Goal: Task Accomplishment & Management: Manage account settings

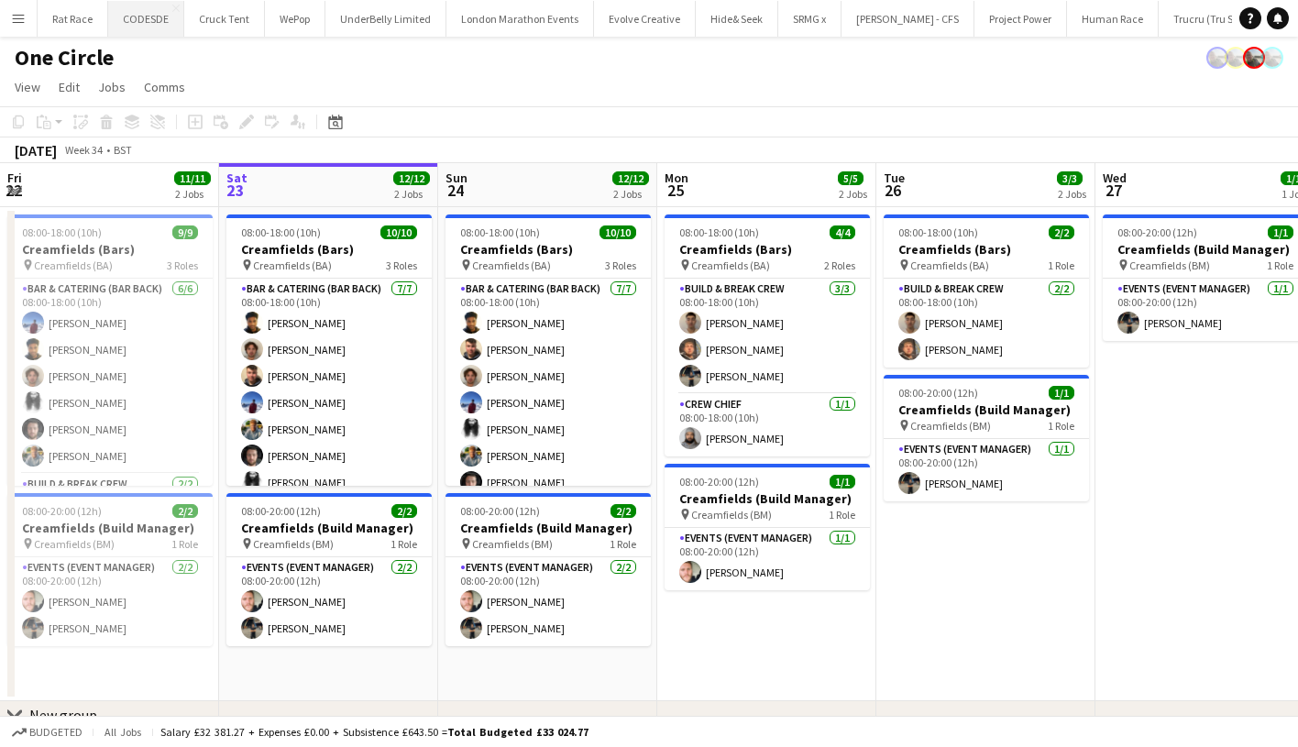
click at [172, 19] on button "CODESDE Close" at bounding box center [146, 19] width 76 height 36
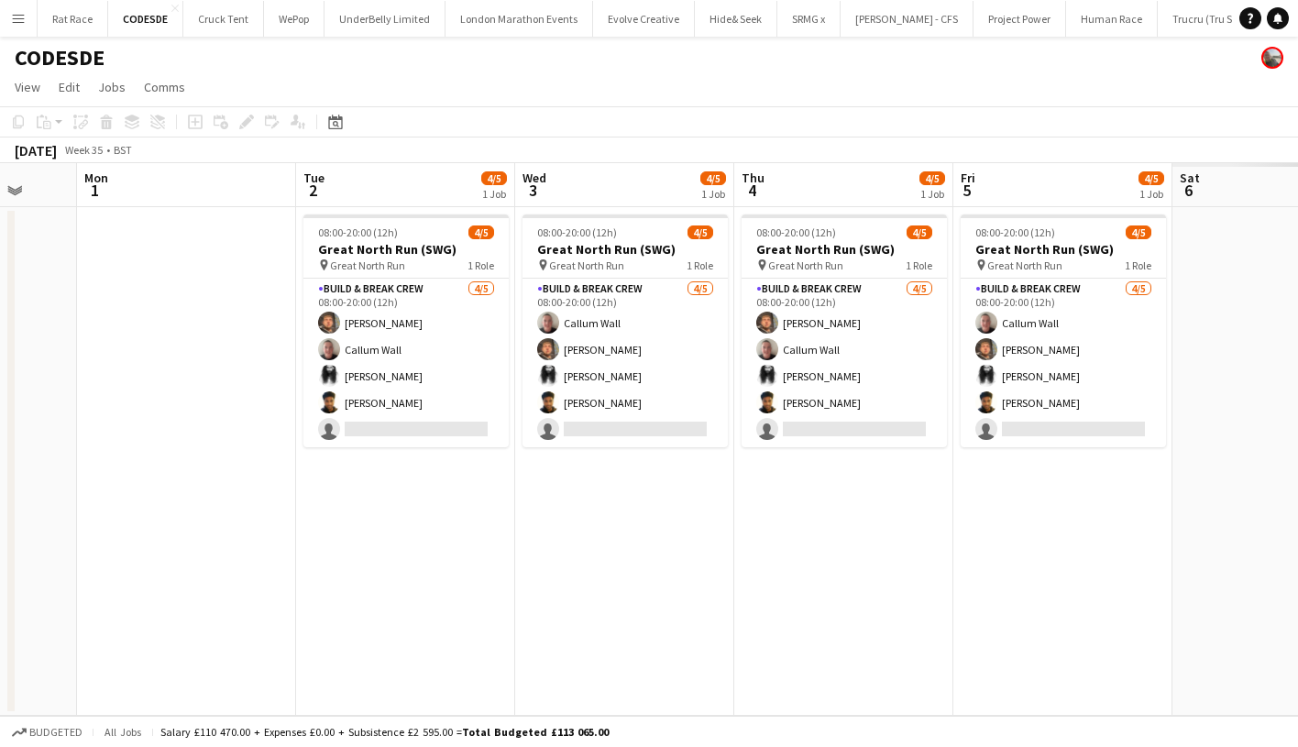
scroll to position [0, 691]
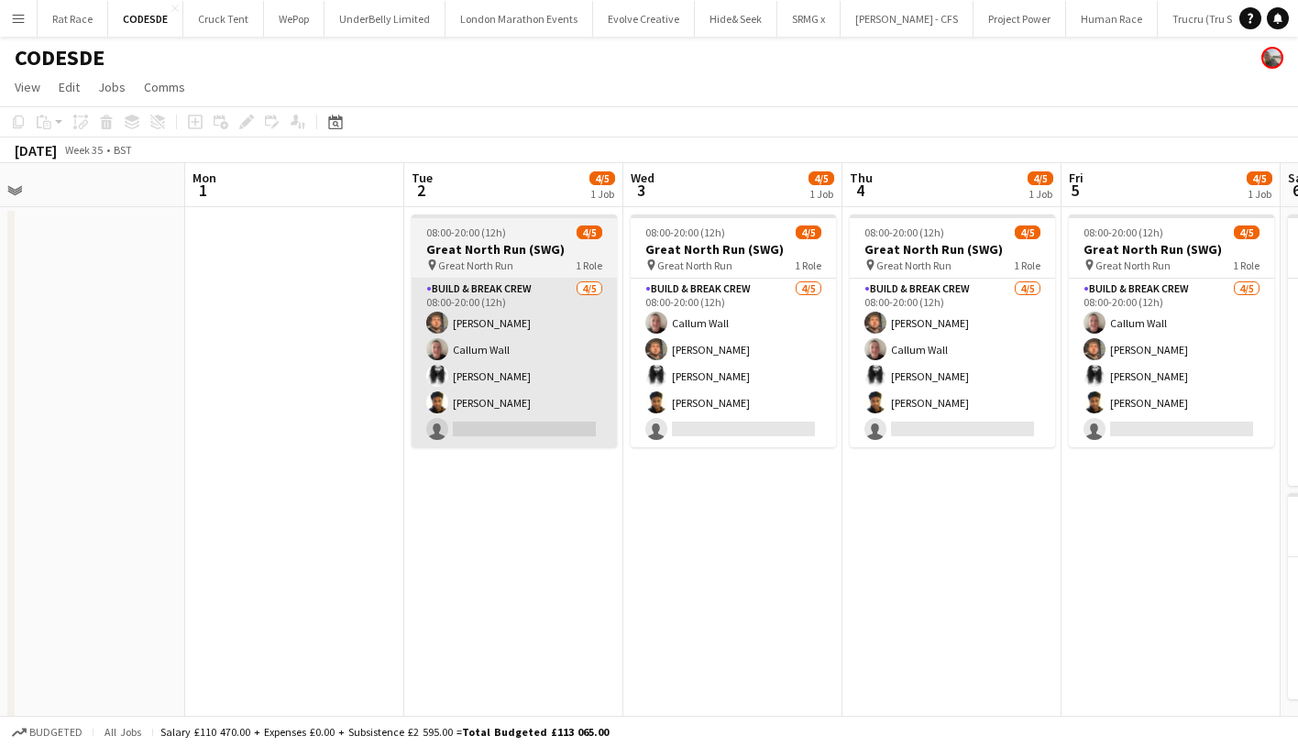
click at [611, 412] on app-card-role "Build & Break Crew [DATE] 08:00-20:00 (12h) [PERSON_NAME] Callum [PERSON_NAME] …" at bounding box center [514, 363] width 205 height 169
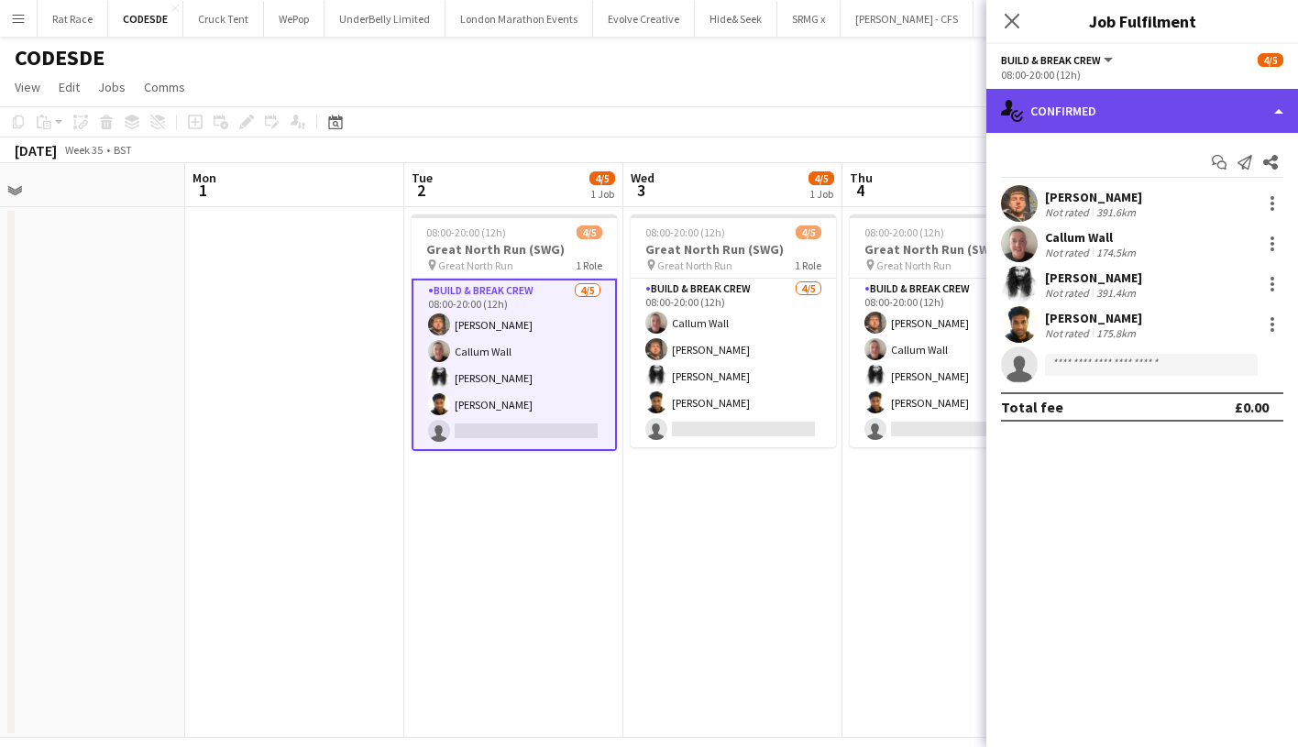
click at [1217, 105] on div "single-neutral-actions-check-2 Confirmed" at bounding box center [1142, 111] width 312 height 44
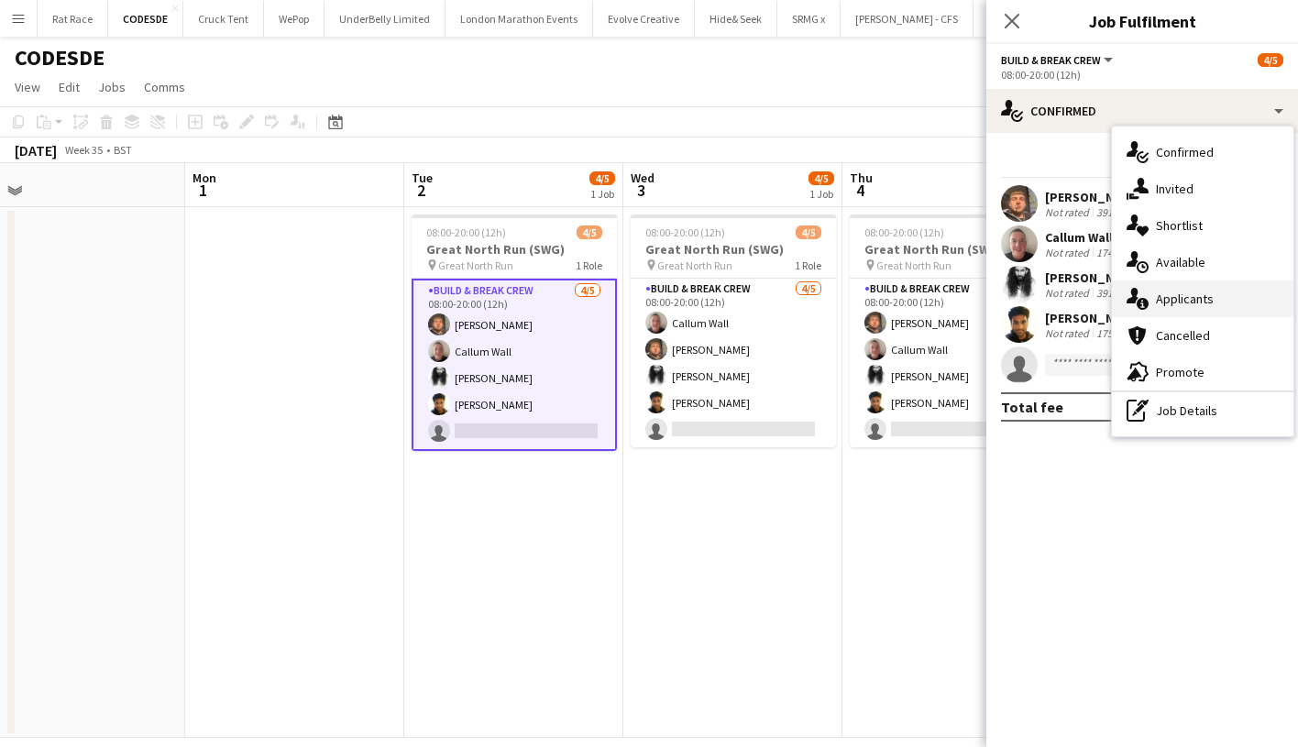
click at [1206, 308] on div "single-neutral-actions-information Applicants" at bounding box center [1203, 299] width 182 height 37
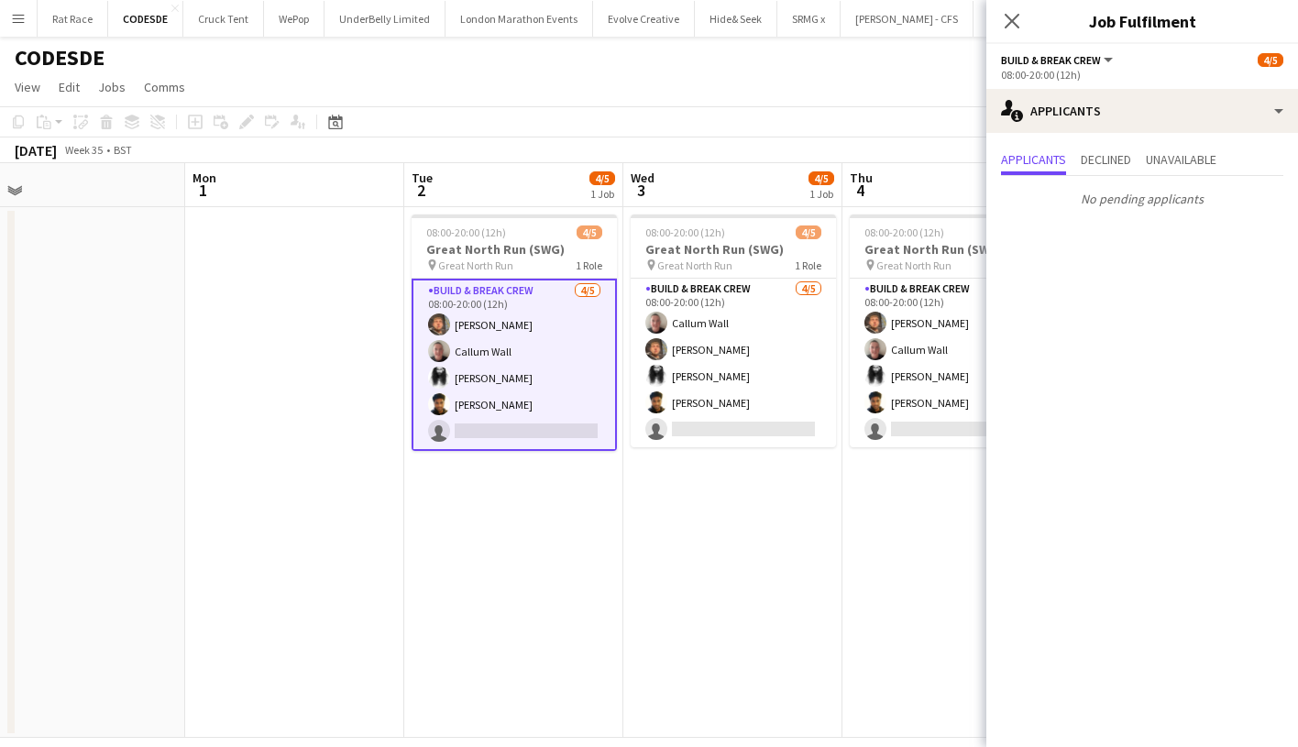
click at [551, 268] on div "pin Great North Run 1 Role" at bounding box center [514, 265] width 205 height 15
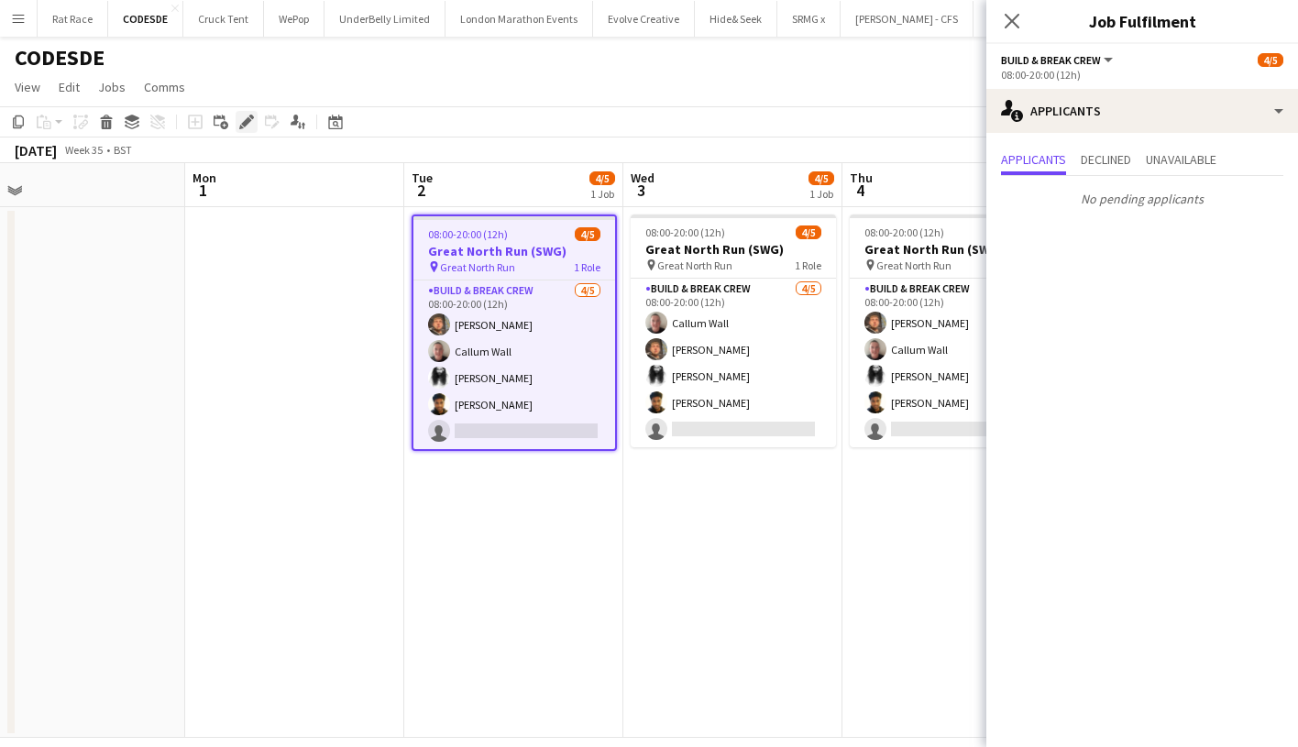
click at [240, 124] on icon "Edit" at bounding box center [246, 122] width 15 height 15
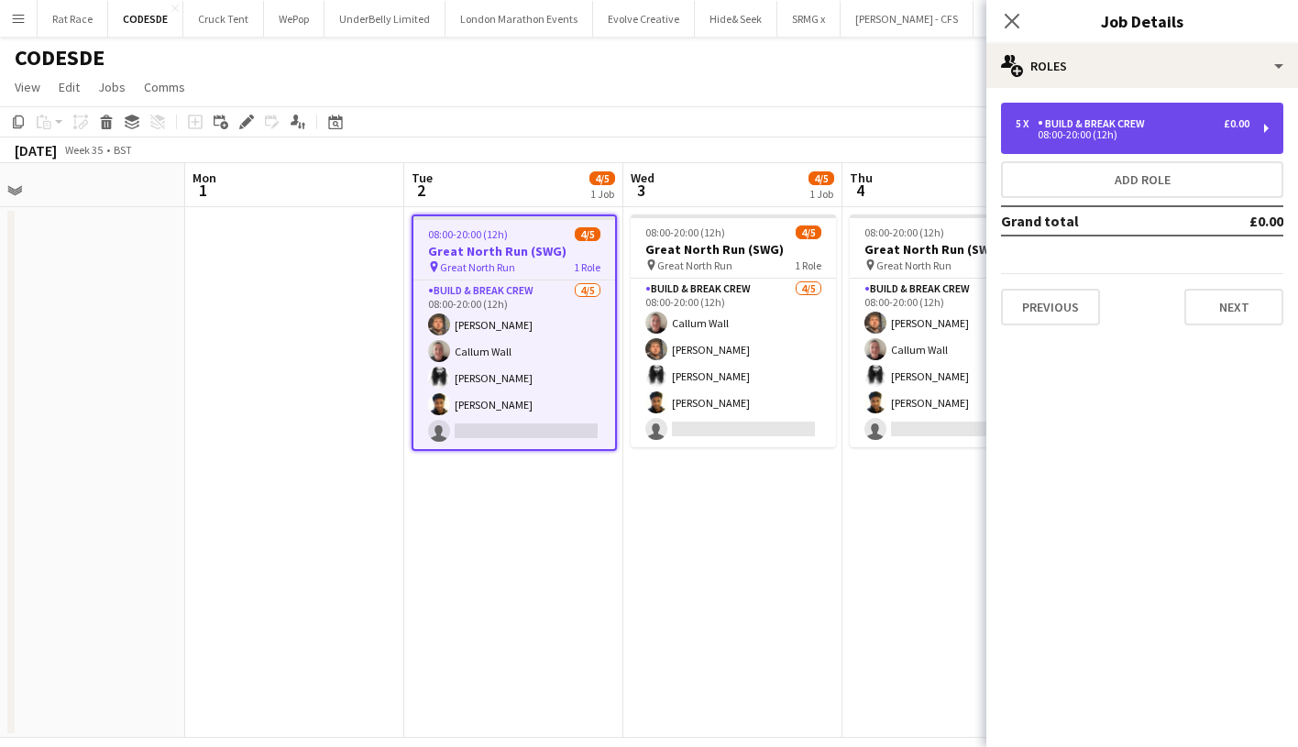
click at [1029, 132] on div "08:00-20:00 (12h)" at bounding box center [1133, 134] width 234 height 9
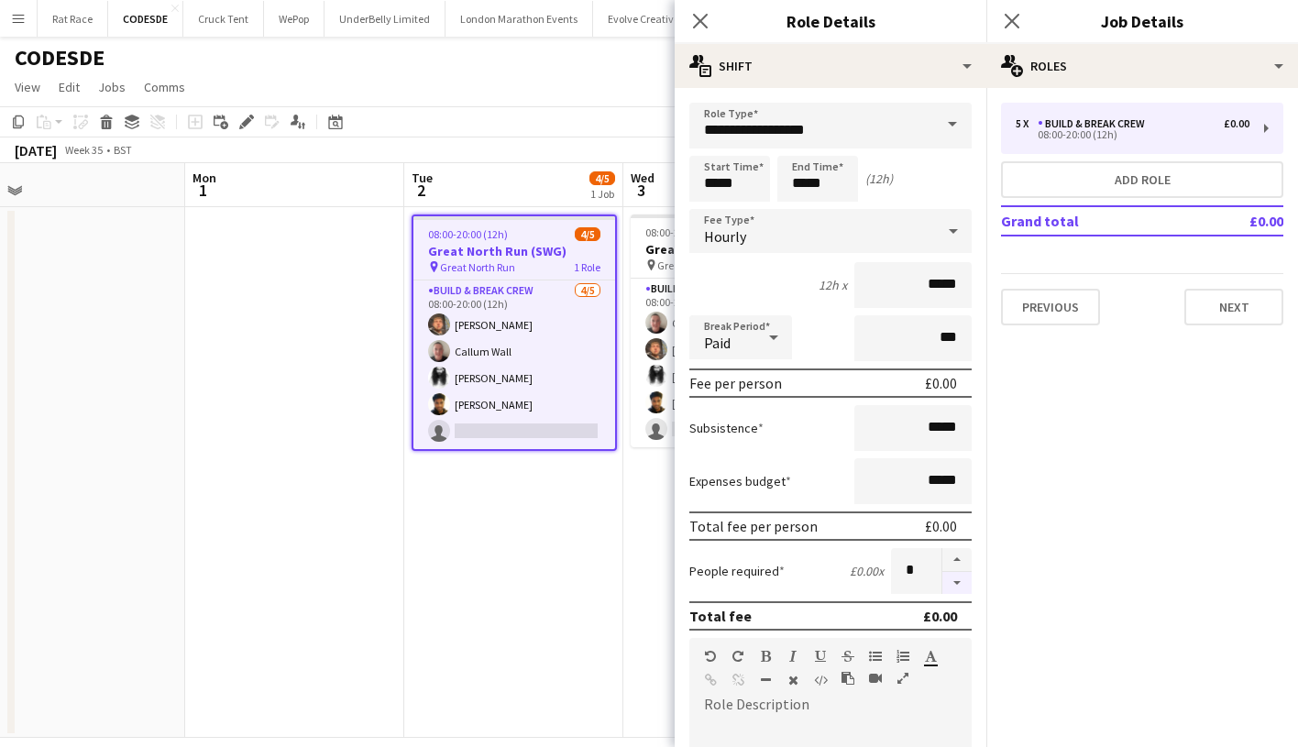
click at [953, 578] on button "button" at bounding box center [956, 583] width 29 height 23
type input "*"
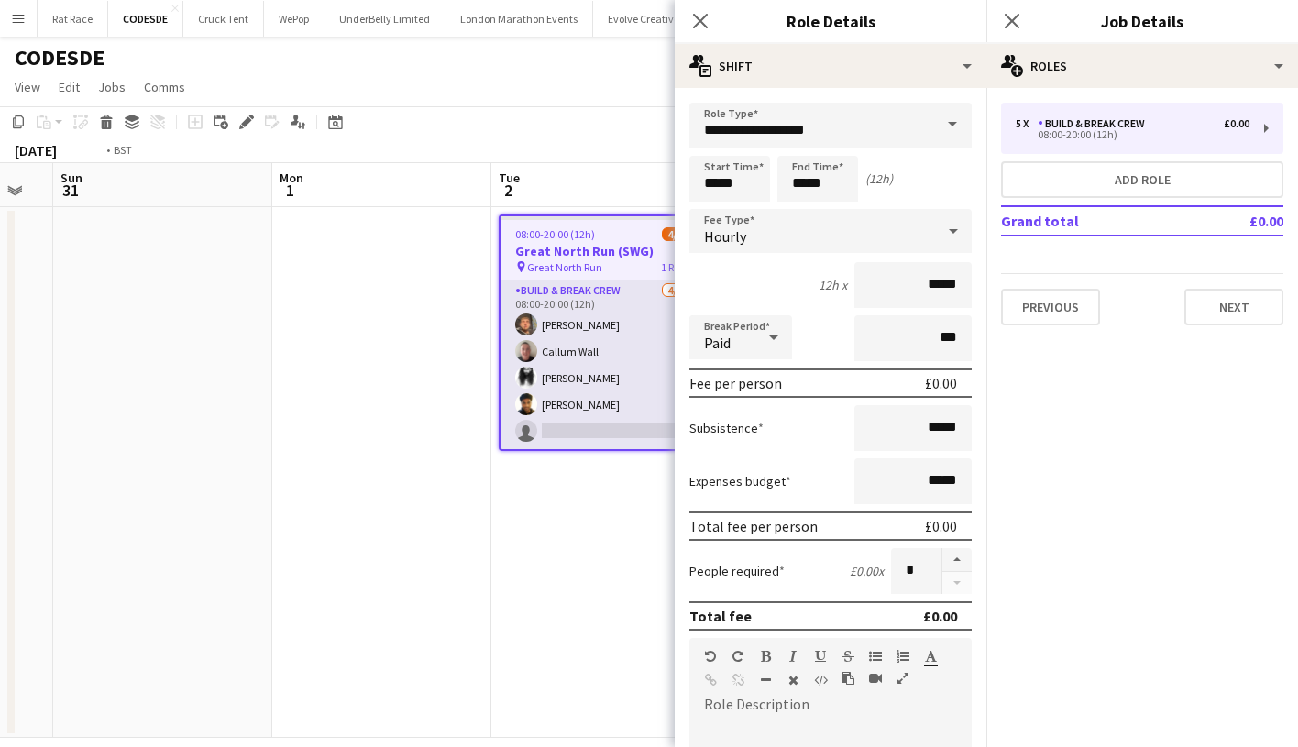
scroll to position [0, 576]
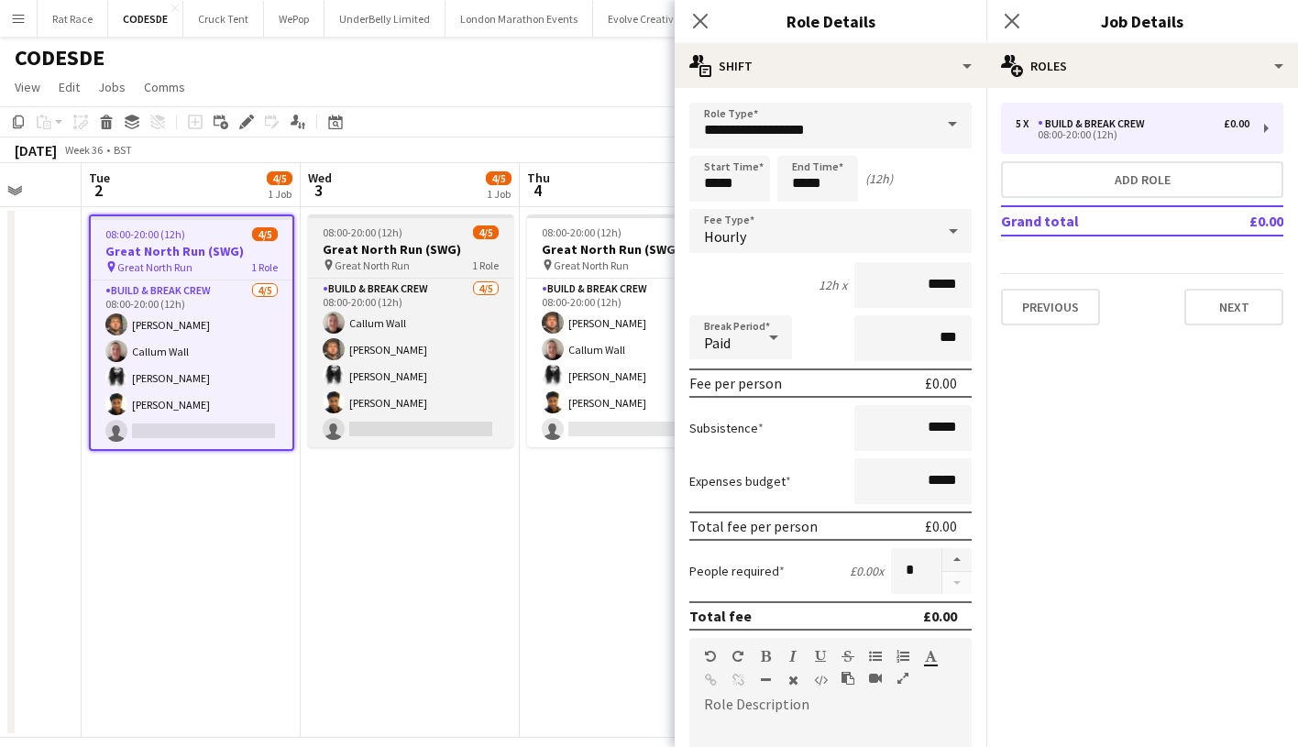
click at [391, 259] on span "Great North Run" at bounding box center [372, 266] width 75 height 14
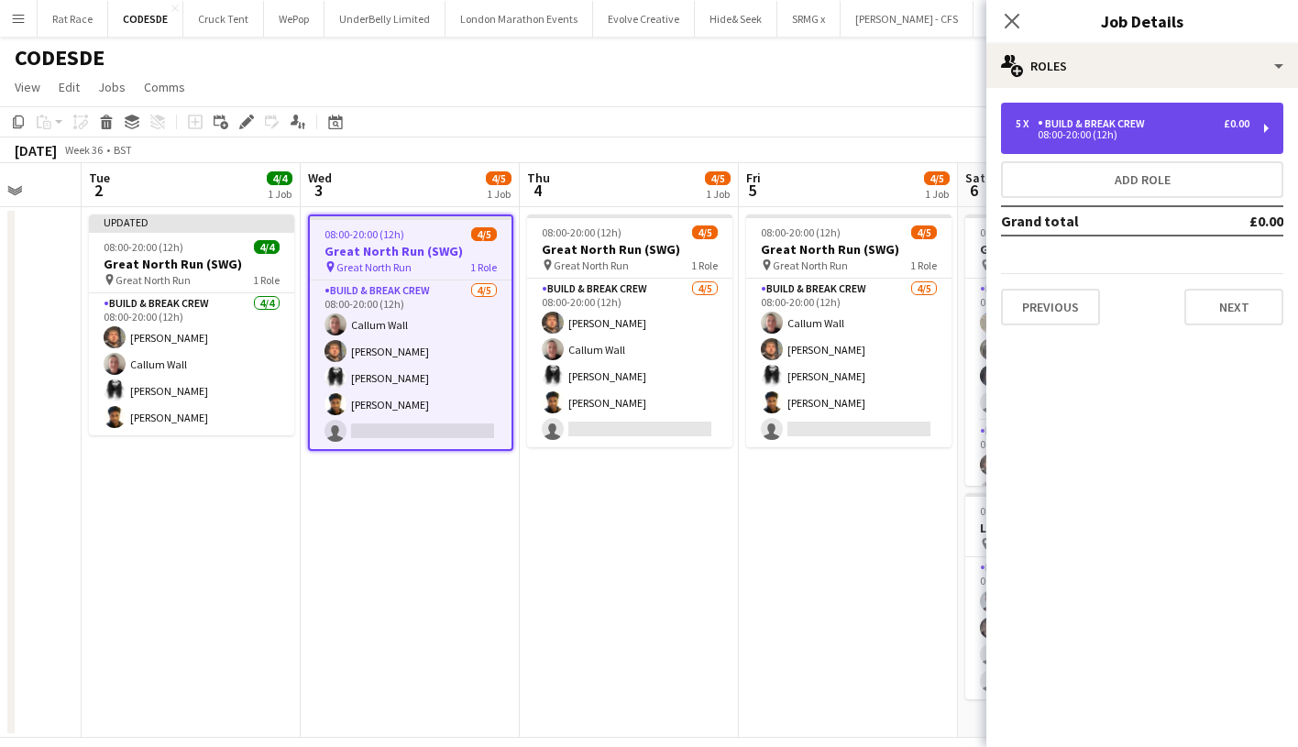
click at [1025, 134] on div "08:00-20:00 (12h)" at bounding box center [1133, 134] width 234 height 9
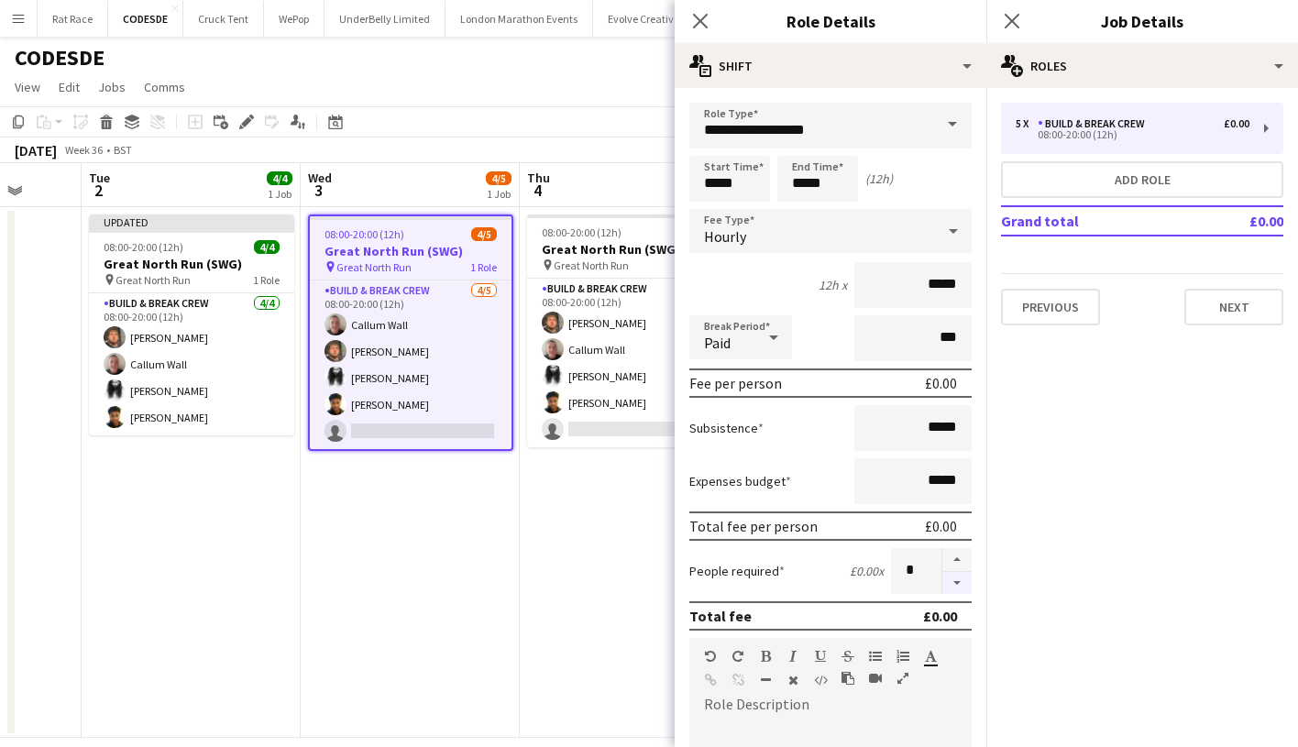
click at [955, 586] on button "button" at bounding box center [956, 583] width 29 height 23
type input "*"
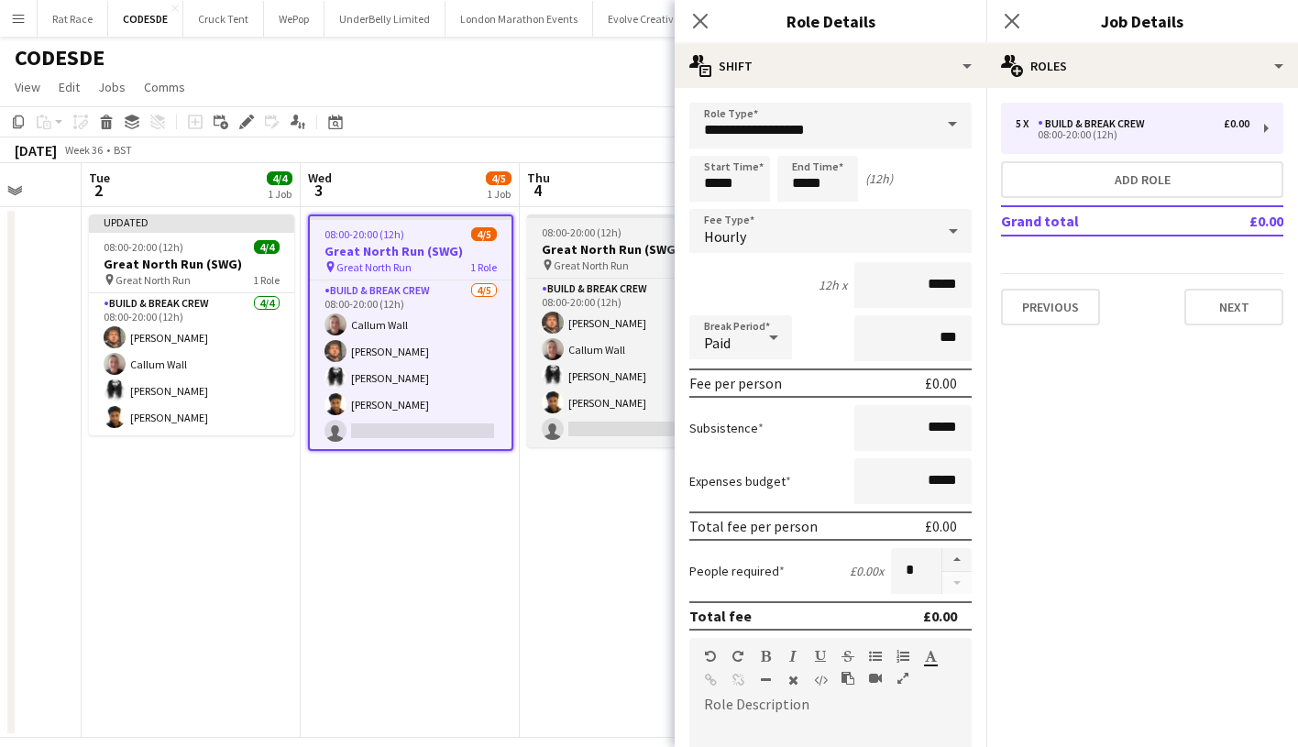
click at [585, 269] on span "Great North Run" at bounding box center [591, 266] width 75 height 14
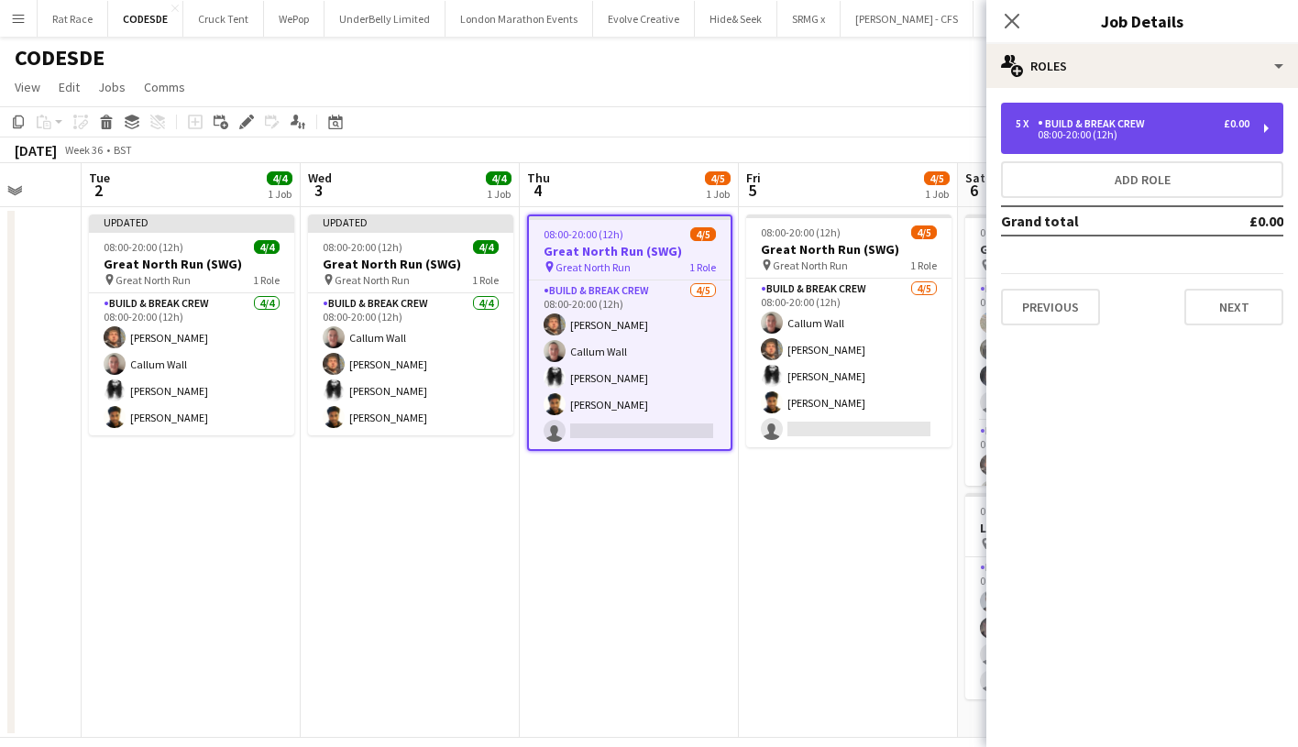
click at [1123, 118] on div "Build & Break Crew" at bounding box center [1095, 123] width 115 height 13
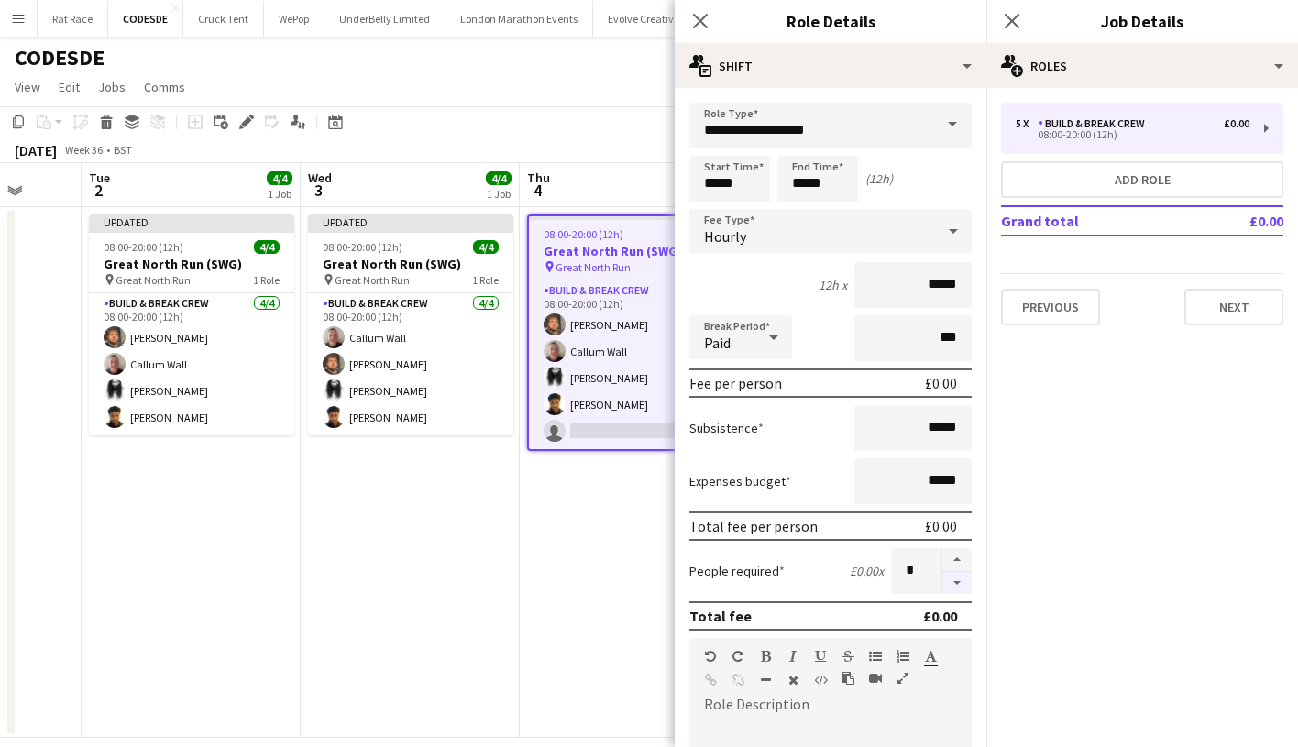
click at [961, 588] on button "button" at bounding box center [956, 583] width 29 height 23
type input "*"
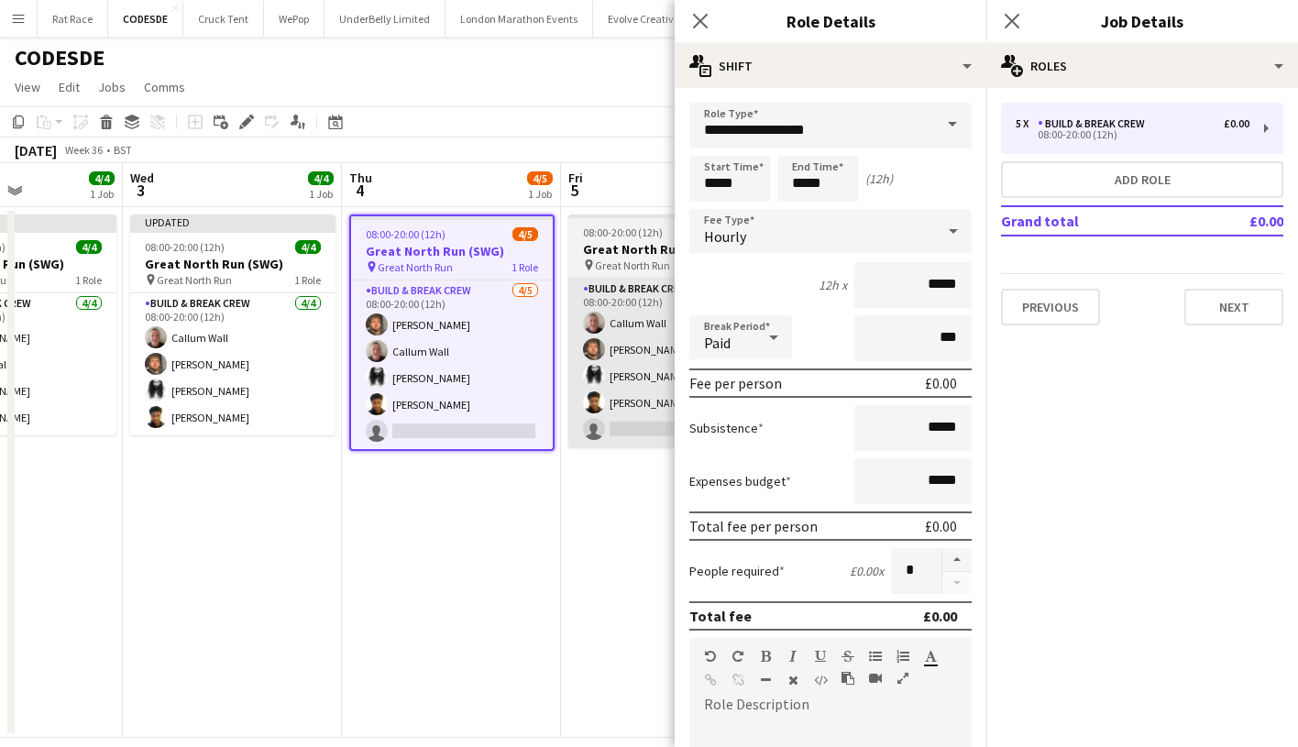
scroll to position [0, 571]
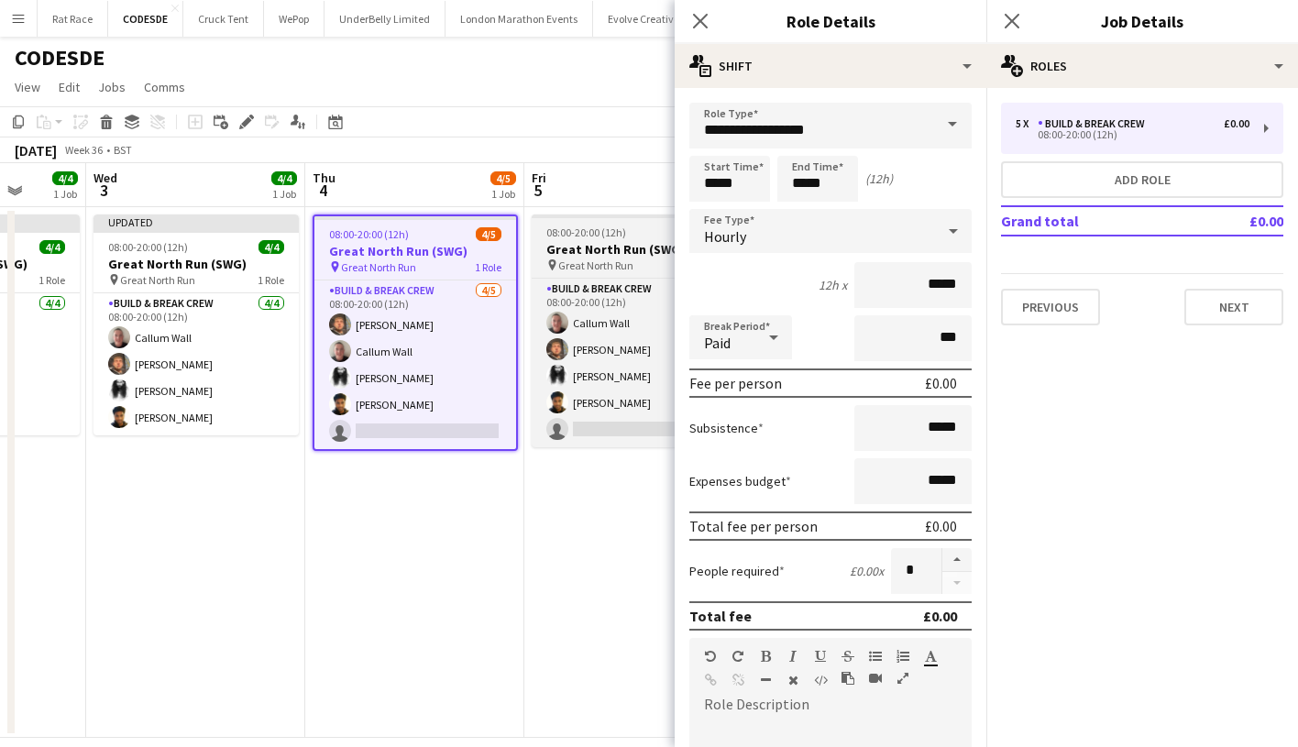
click at [580, 249] on h3 "Great North Run (SWG)" at bounding box center [634, 249] width 205 height 17
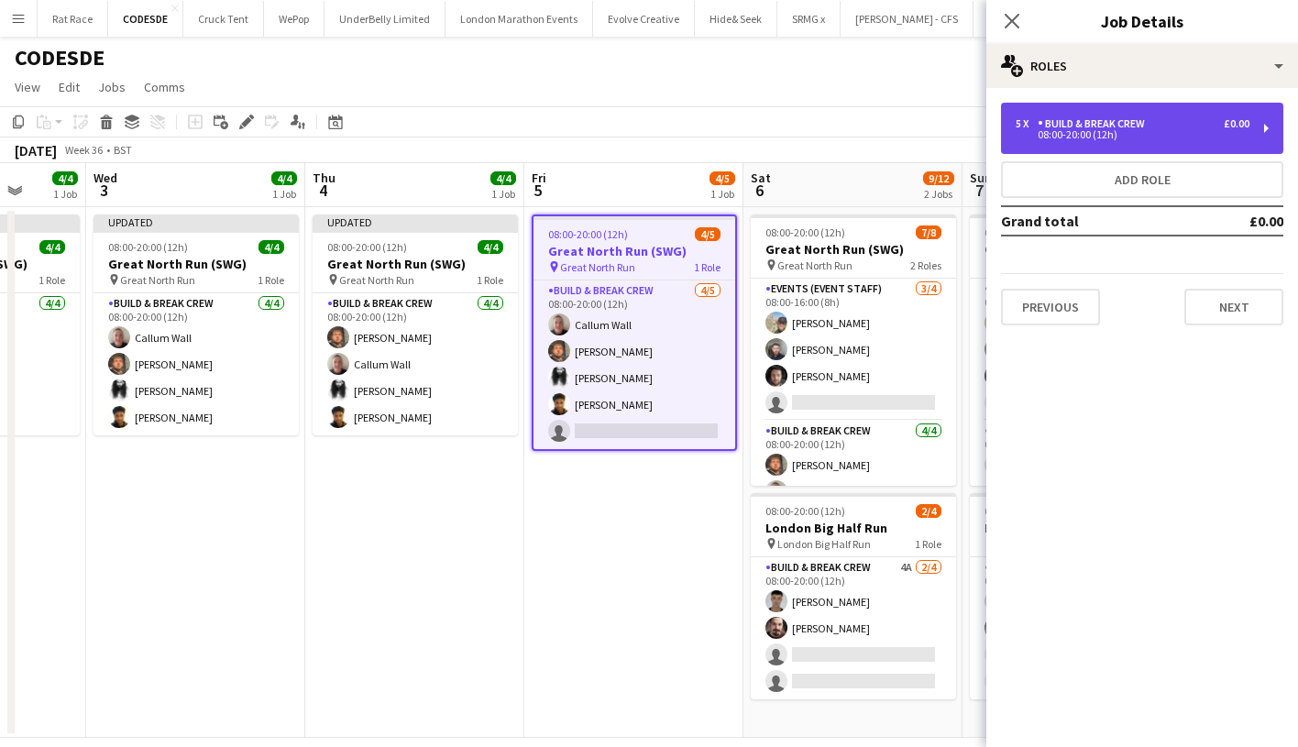
click at [1104, 138] on div "08:00-20:00 (12h)" at bounding box center [1133, 134] width 234 height 9
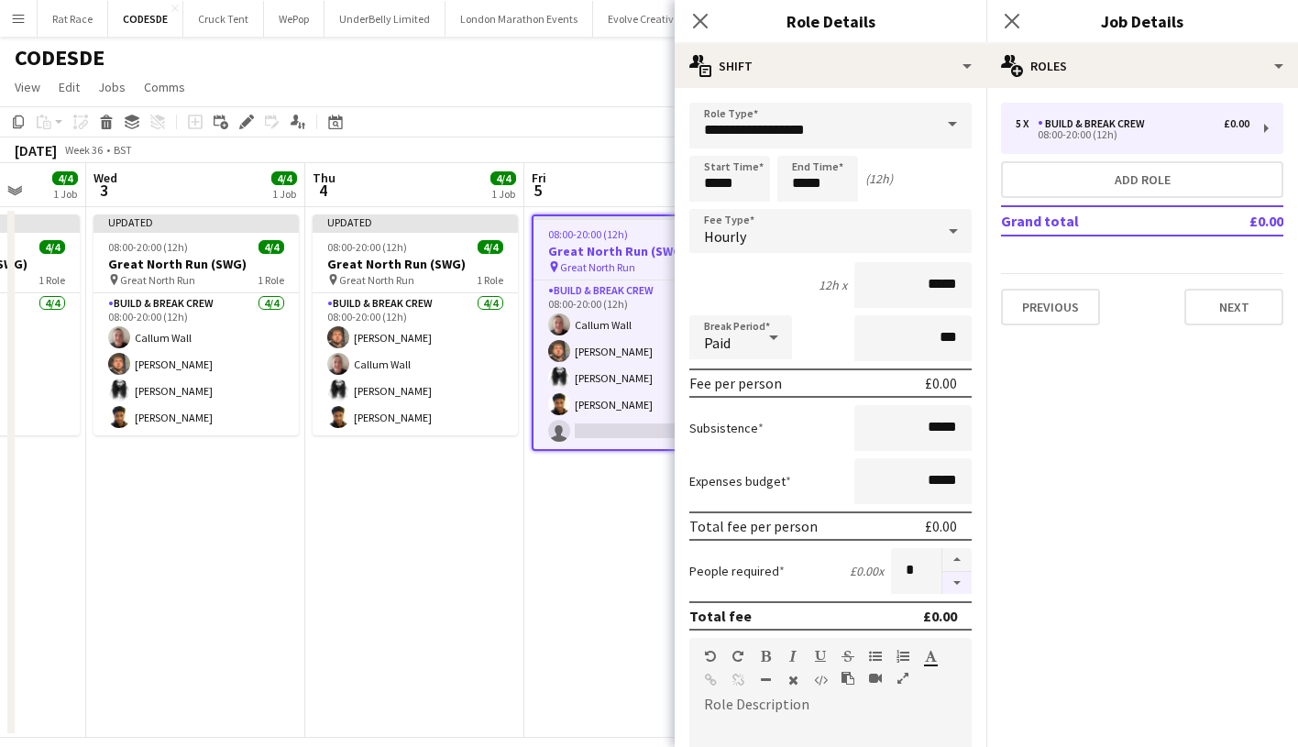
click at [956, 577] on button "button" at bounding box center [956, 583] width 29 height 23
type input "*"
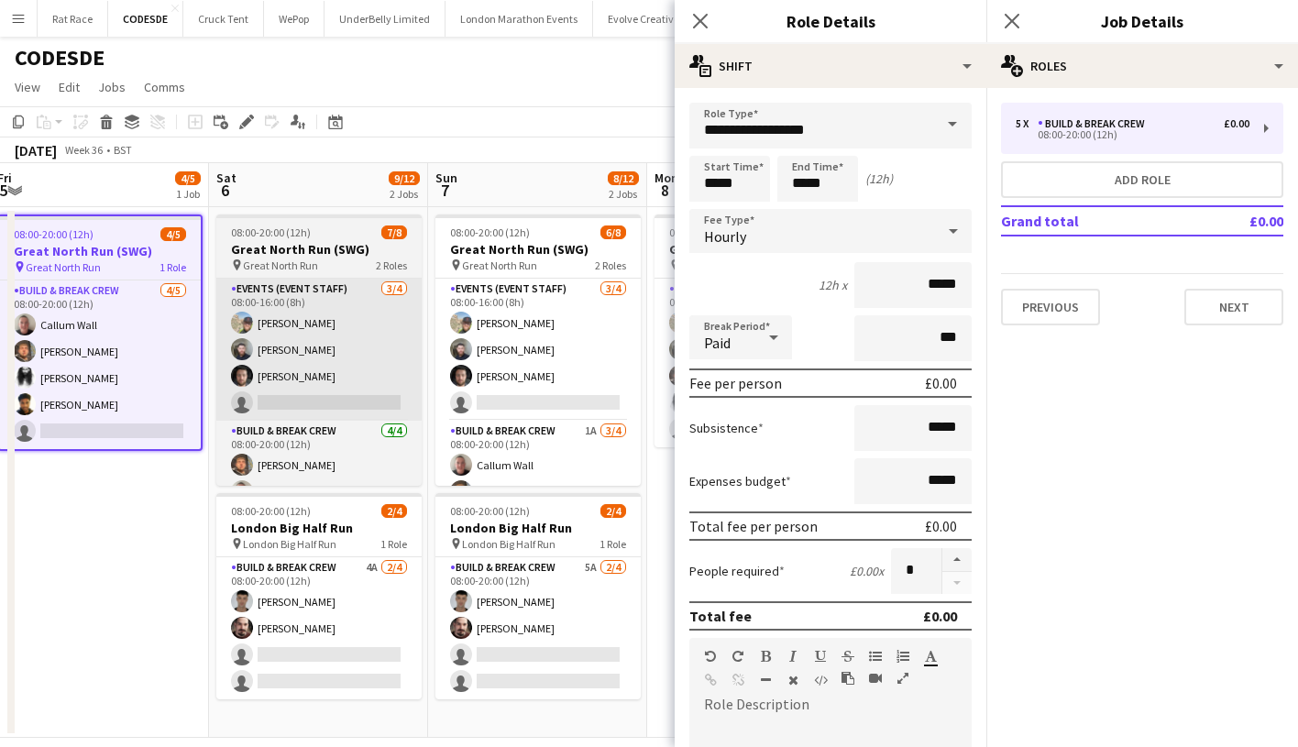
scroll to position [0, 672]
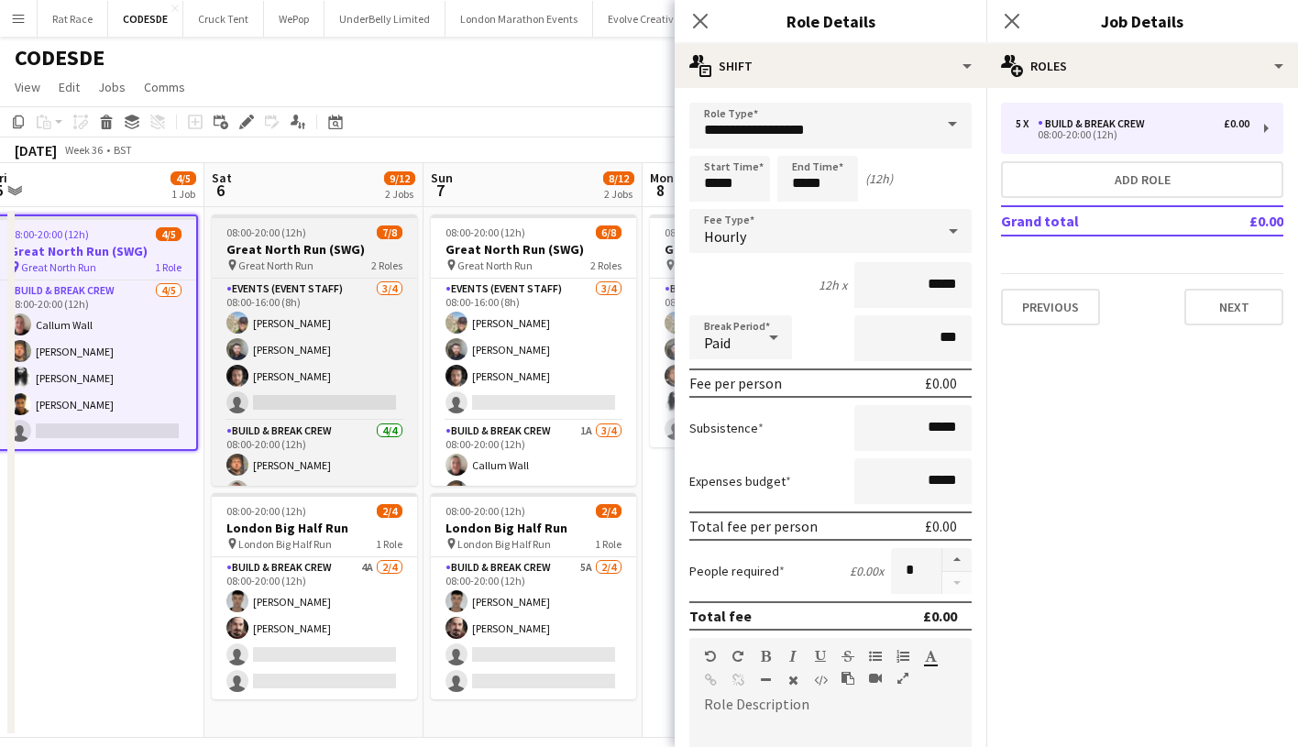
click at [278, 261] on span "Great North Run" at bounding box center [275, 266] width 75 height 14
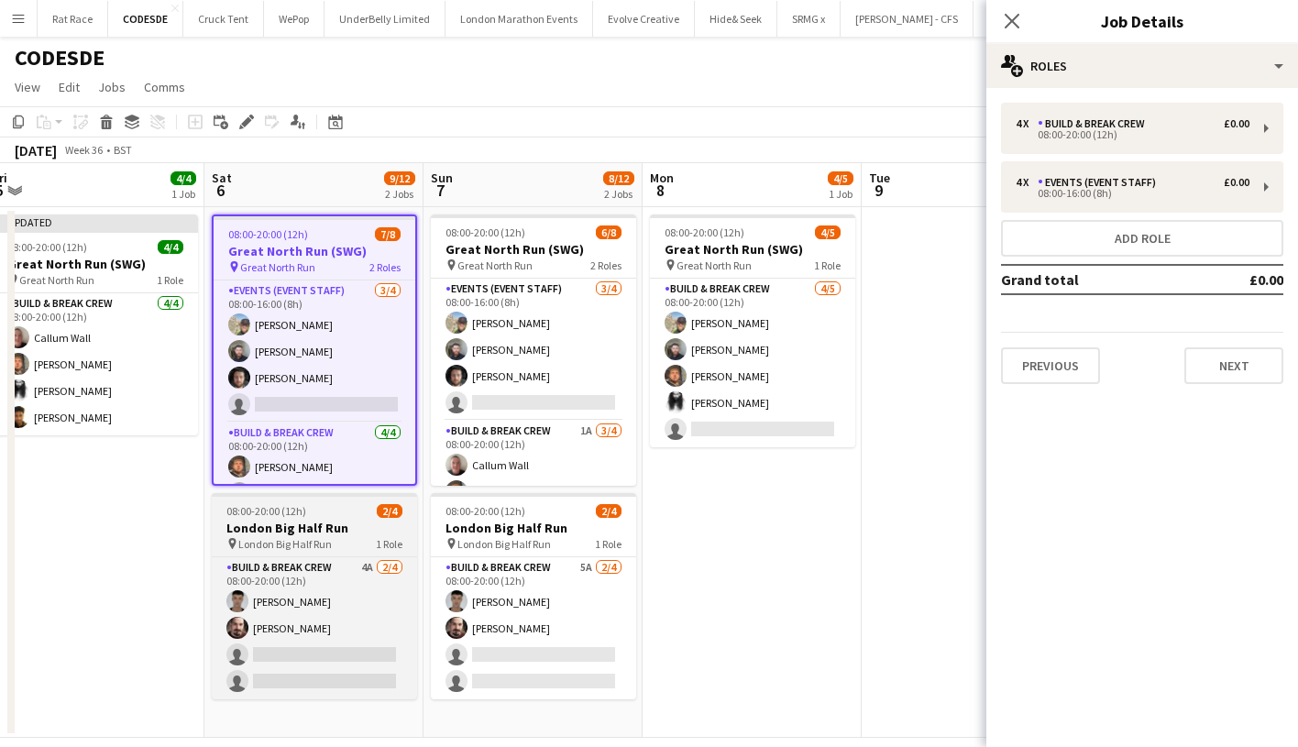
click at [281, 518] on app-job-card "08:00-20:00 (12h) 2/4 London Big Half Run pin London Big Half Run 1 Role Build …" at bounding box center [314, 596] width 205 height 206
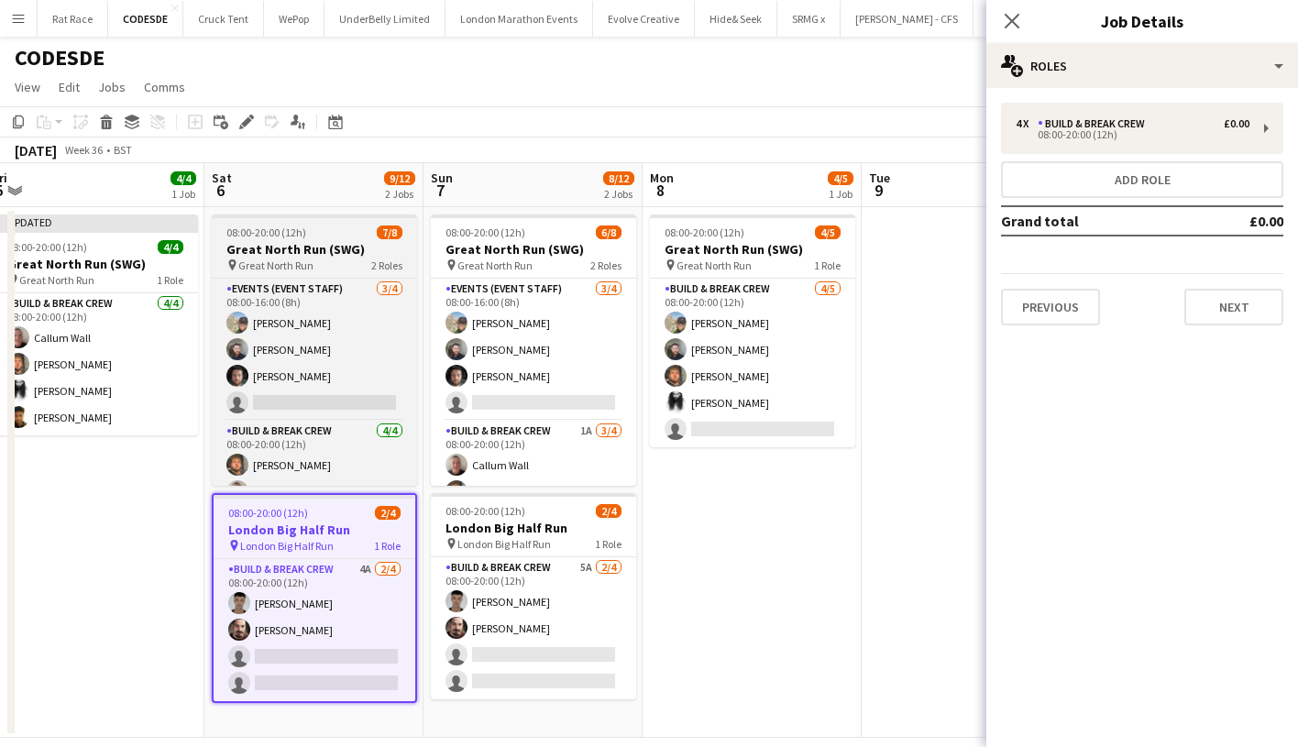
click at [286, 237] on span "08:00-20:00 (12h)" at bounding box center [266, 233] width 80 height 14
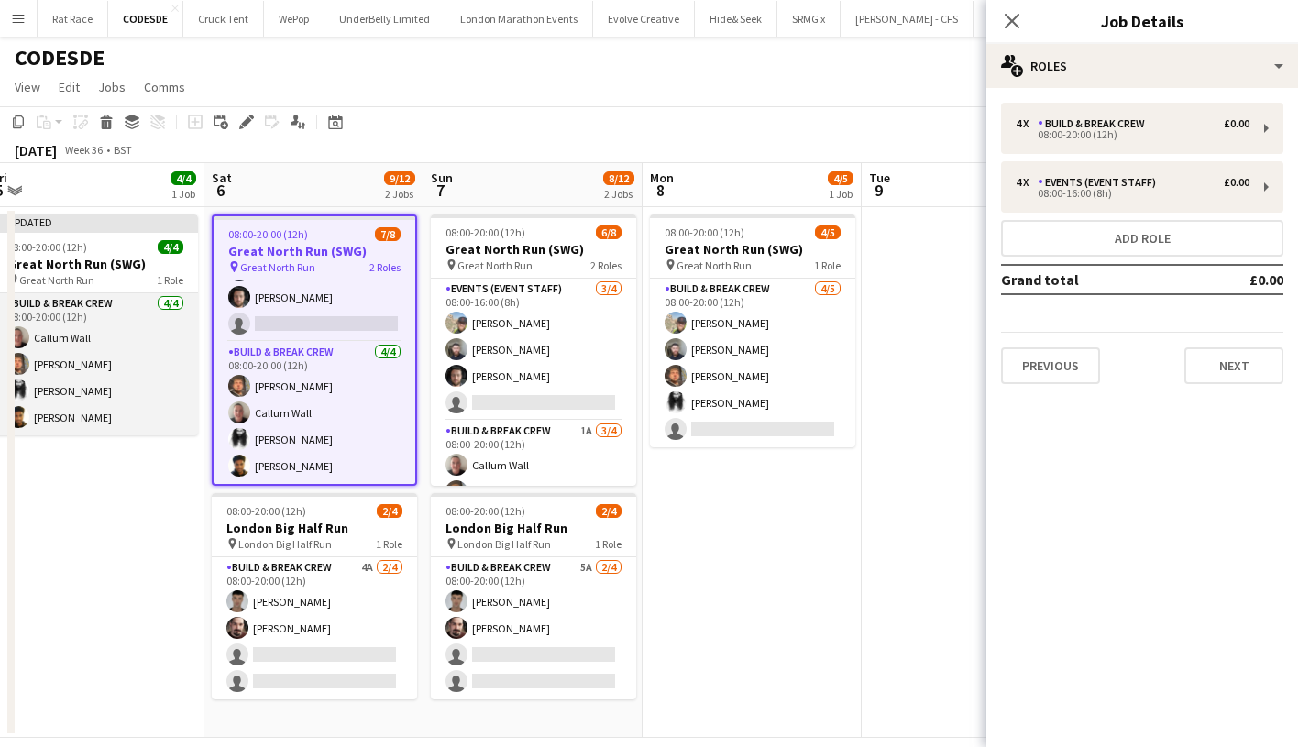
scroll to position [6, 0]
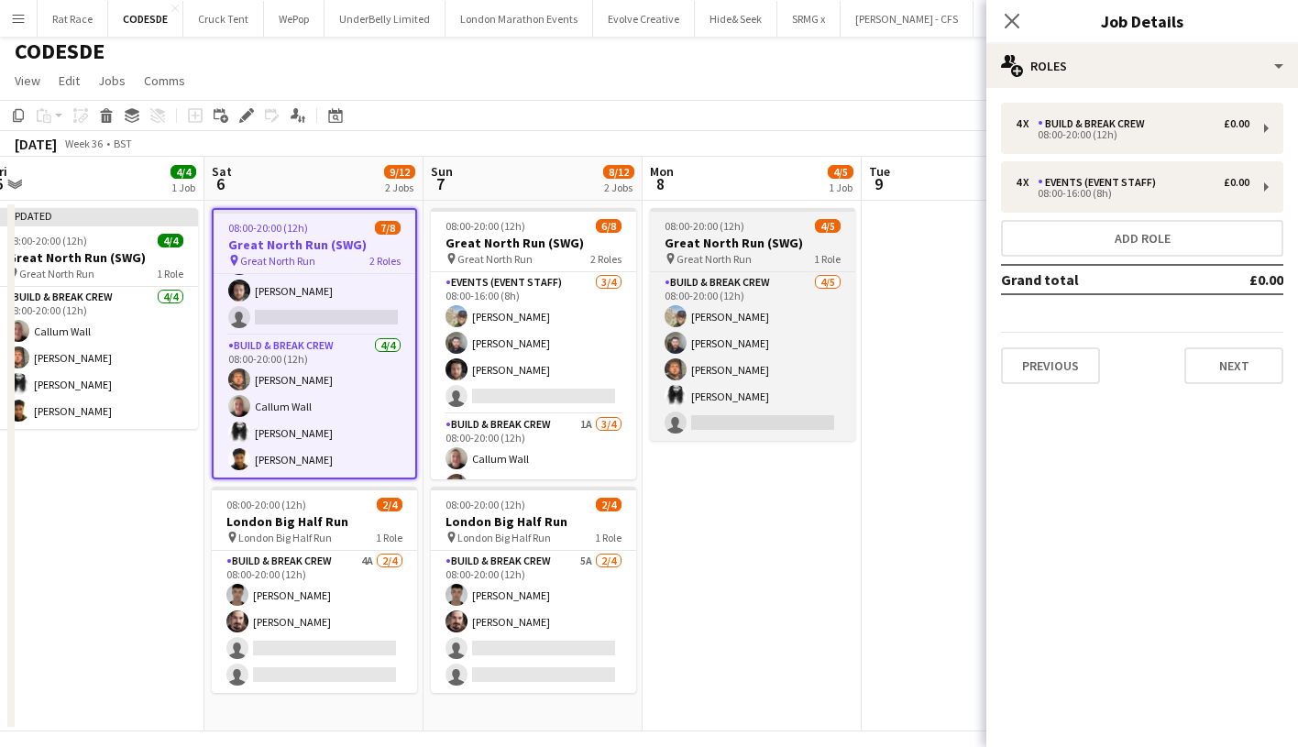
click at [750, 258] on span "Great North Run" at bounding box center [714, 259] width 75 height 14
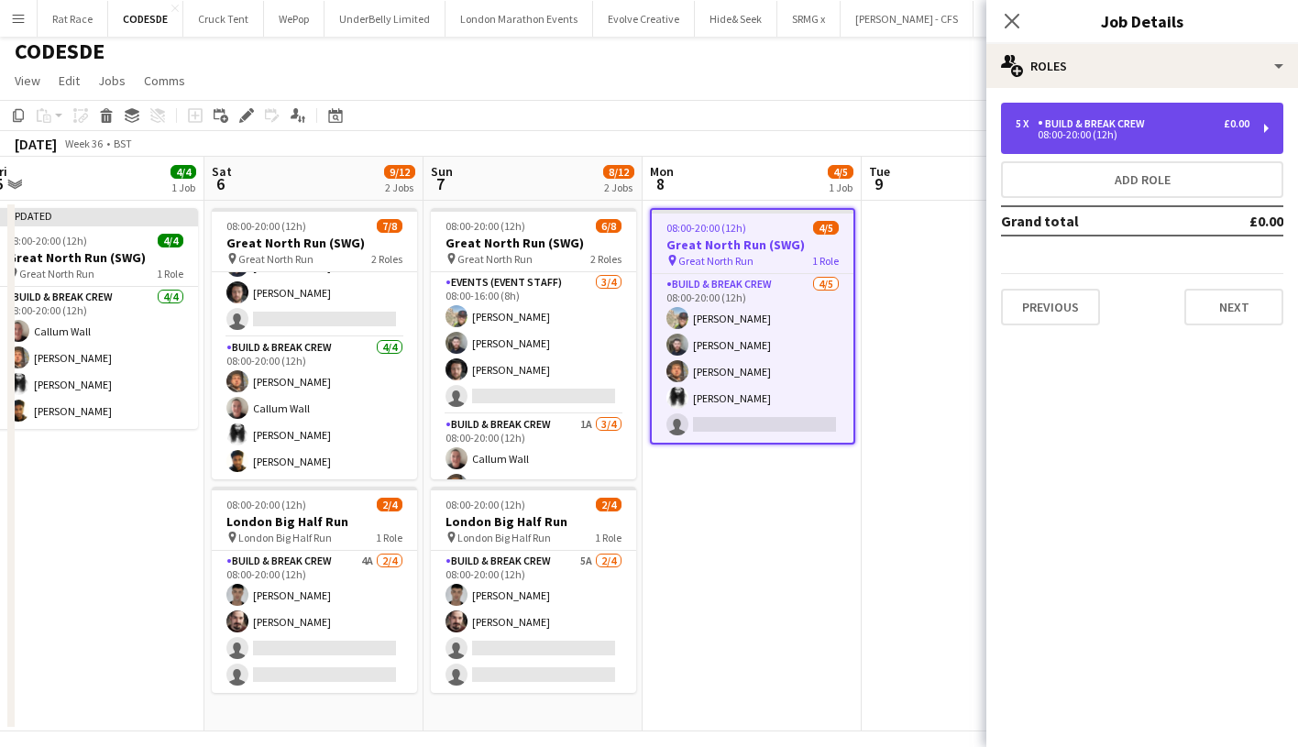
click at [1021, 142] on div "5 x Build & Break Crew £0.00 08:00-20:00 (12h)" at bounding box center [1142, 128] width 282 height 51
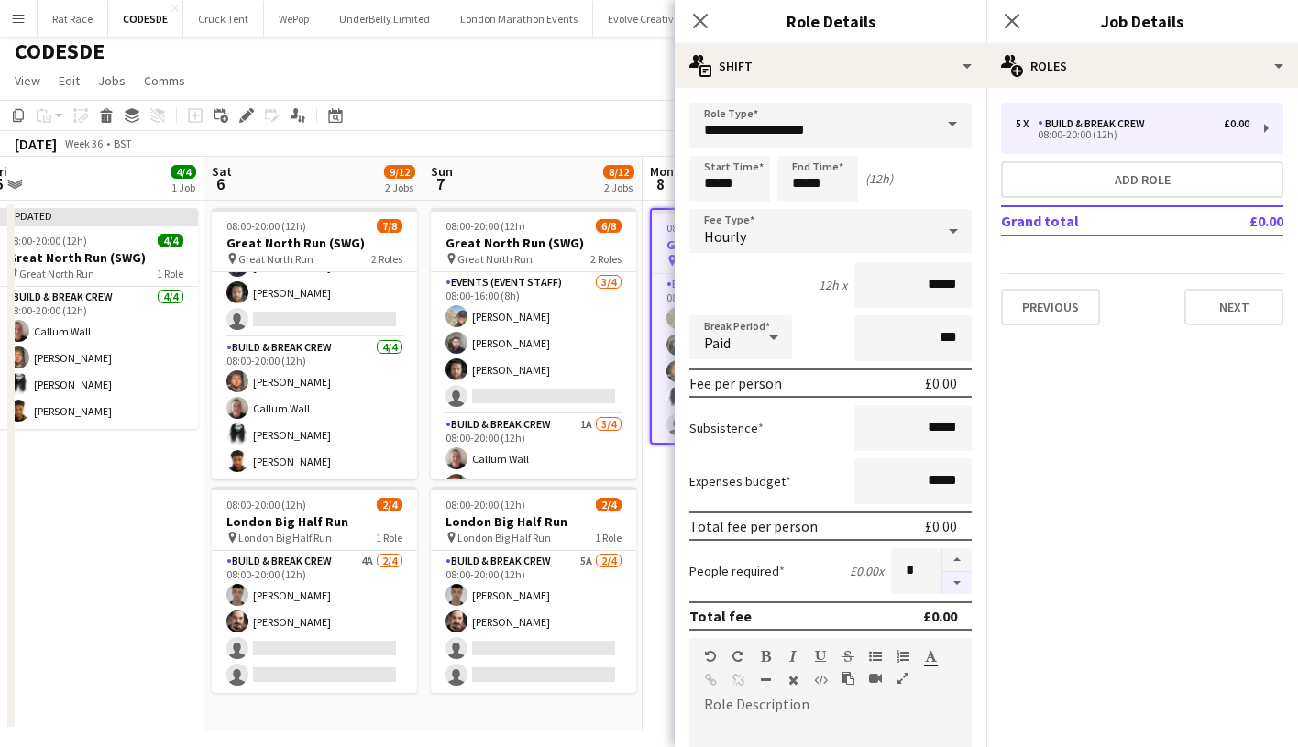
click at [953, 582] on button "button" at bounding box center [956, 583] width 29 height 23
type input "*"
click at [1006, 22] on icon "Close pop-in" at bounding box center [1011, 20] width 17 height 17
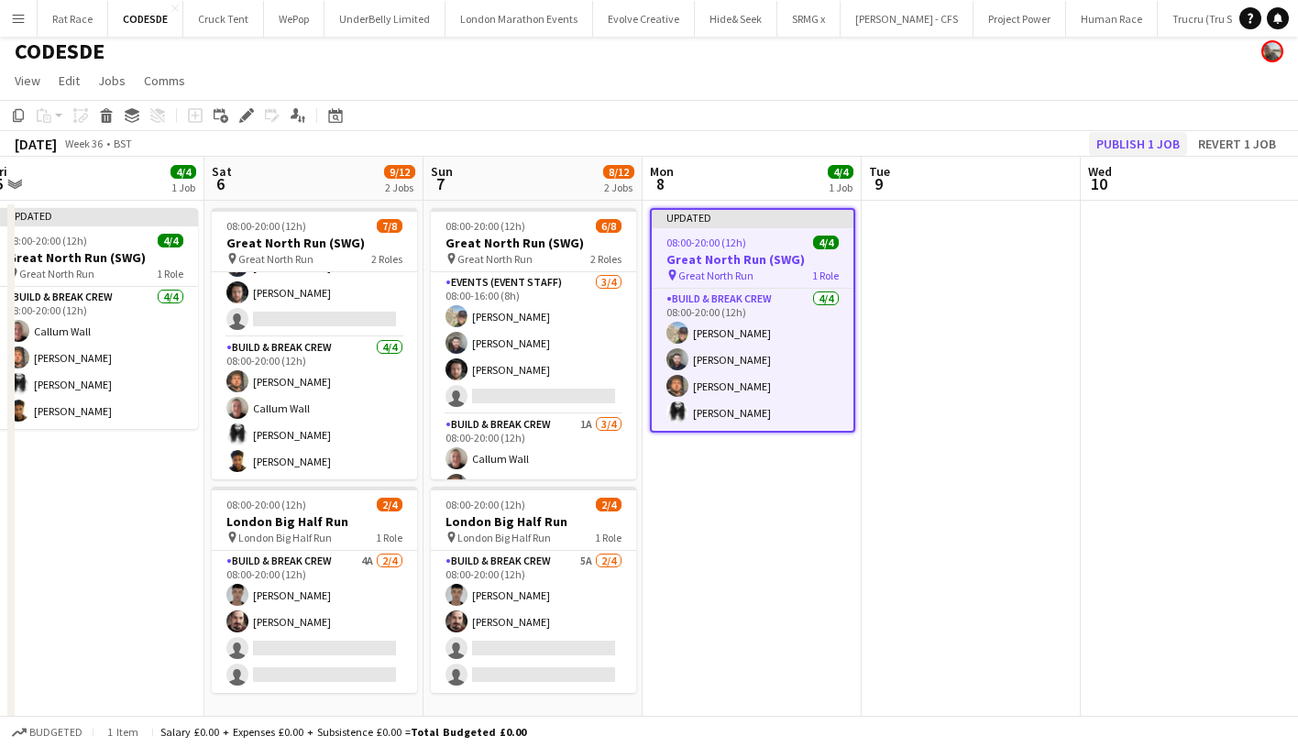
click at [1118, 140] on button "Publish 1 job" at bounding box center [1138, 144] width 98 height 24
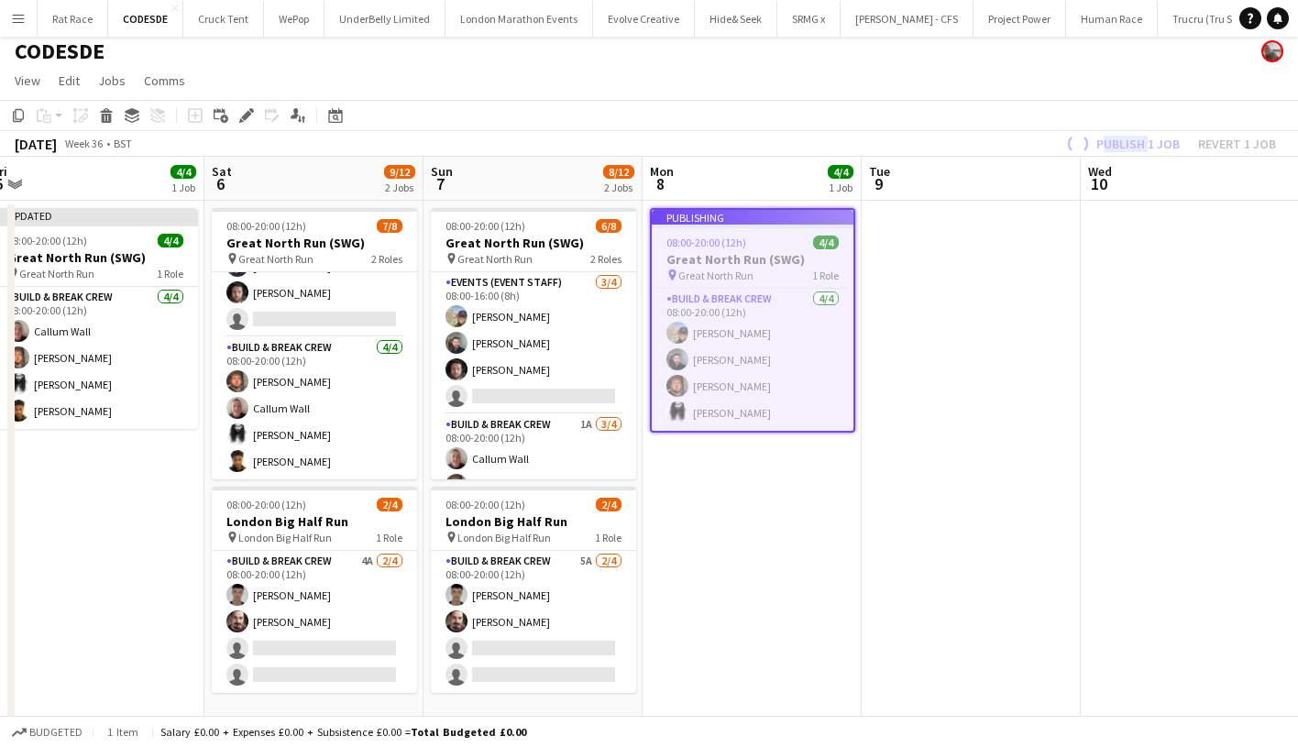
click at [1118, 140] on div "Publish 1 job Revert 1 job" at bounding box center [1170, 144] width 258 height 24
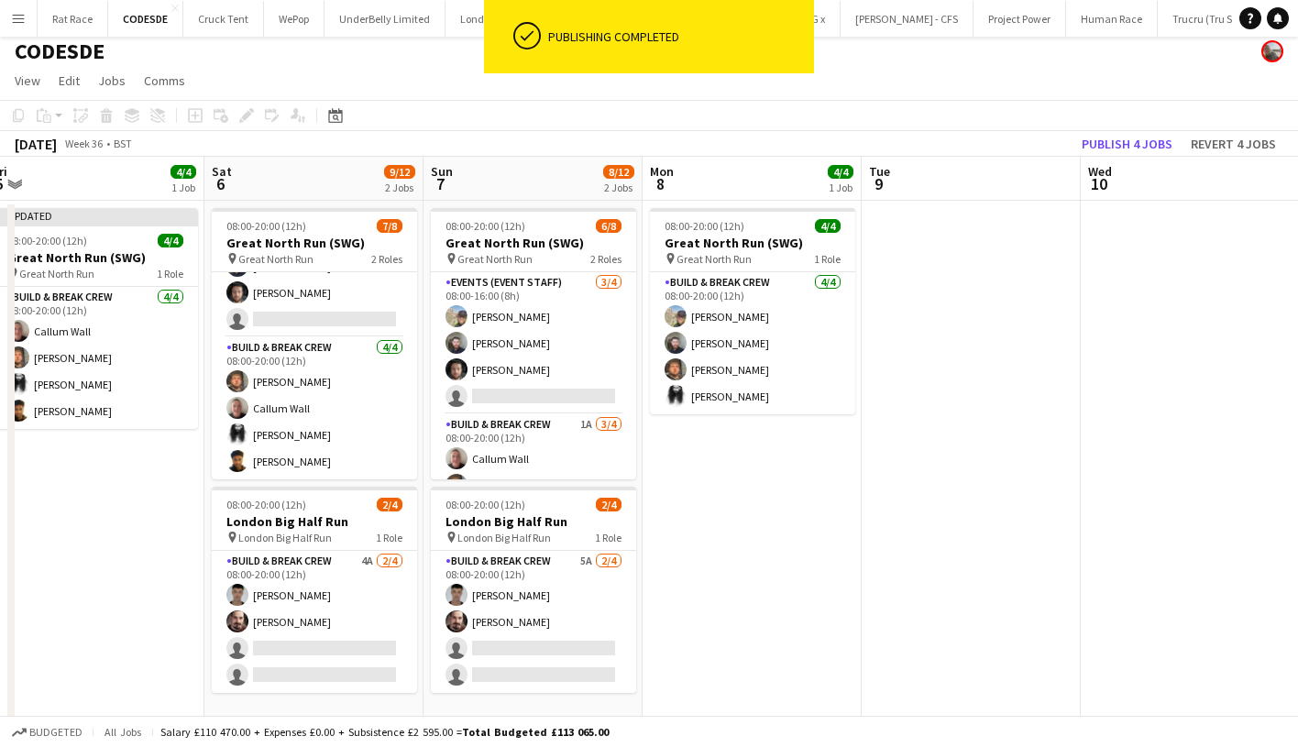
click at [1118, 140] on button "Publish 4 jobs" at bounding box center [1126, 144] width 105 height 24
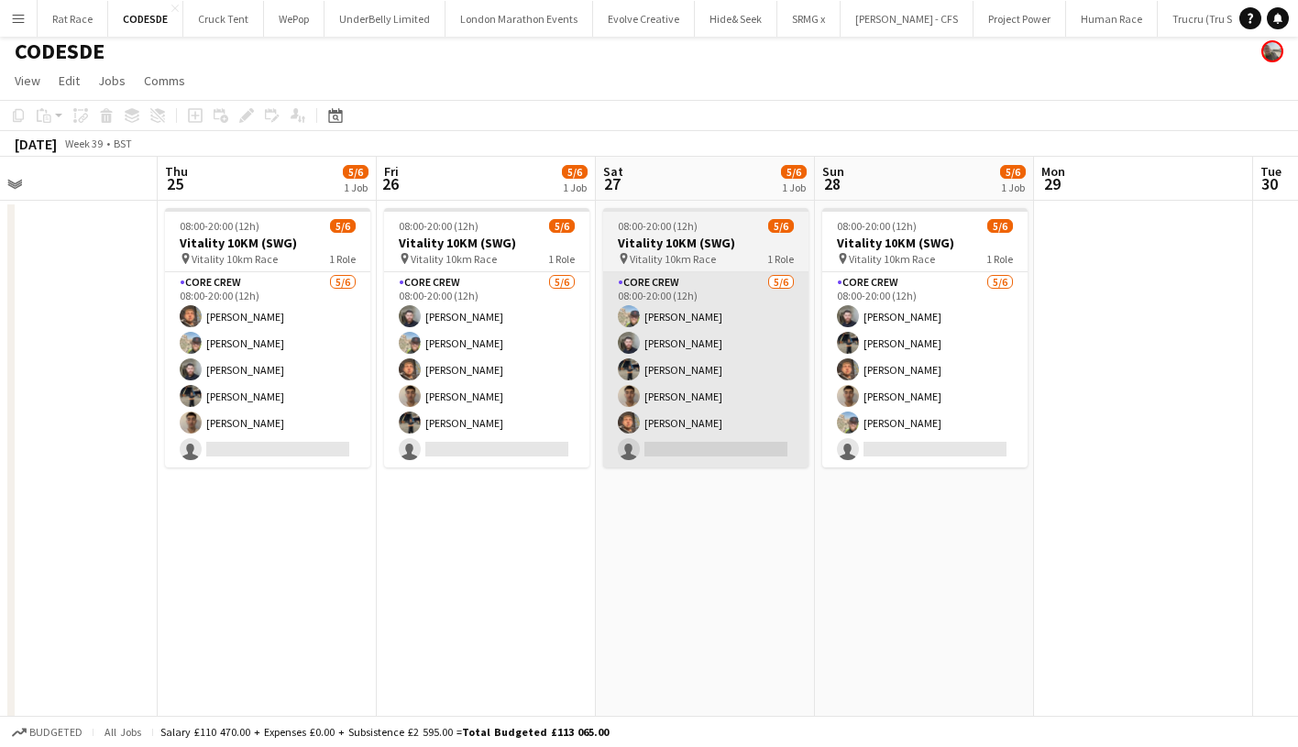
scroll to position [0, 469]
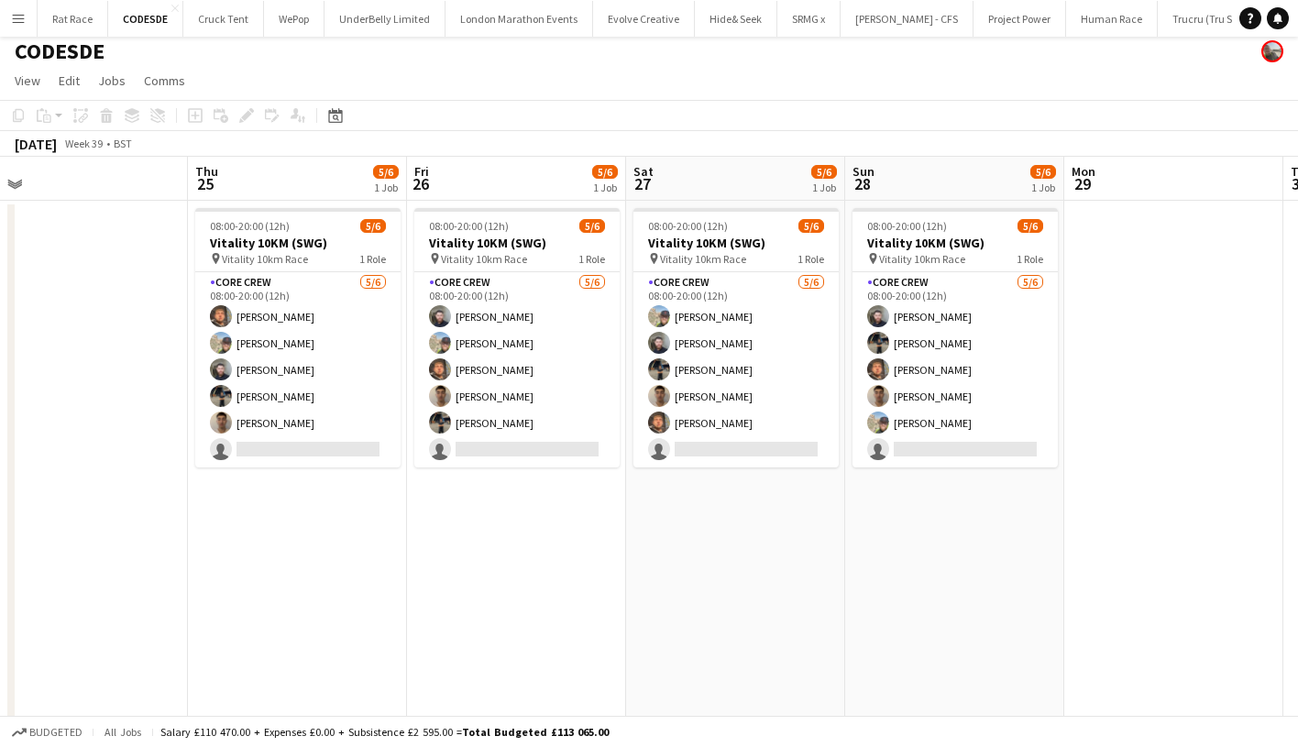
click at [216, 479] on app-date-cell "08:00-20:00 (12h) 5/6 Vitality 10KM (SWG) pin Vitality 10km Race 1 Role Core Cr…" at bounding box center [297, 466] width 219 height 531
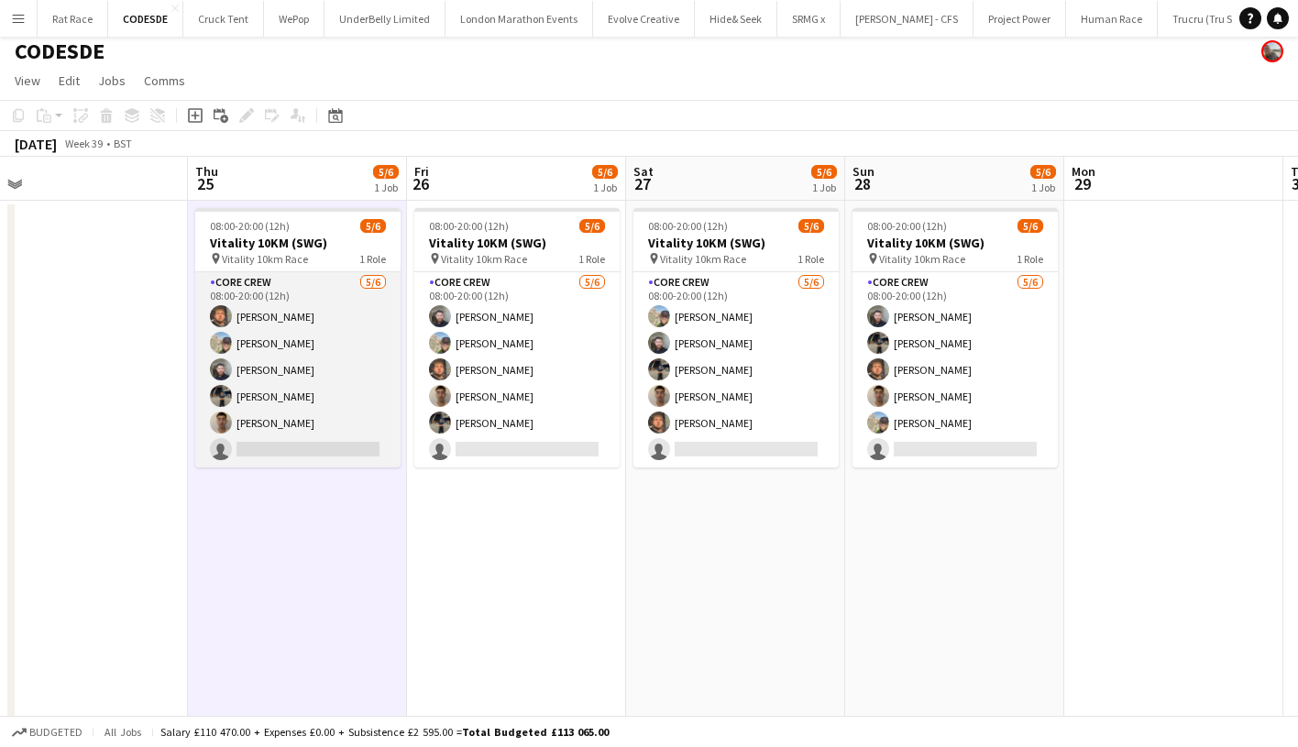
click at [258, 429] on app-card-role "Core Crew [DATE] 08:00-20:00 (12h) [PERSON_NAME] Dom [PERSON_NAME] [PERSON_NAME…" at bounding box center [297, 369] width 205 height 195
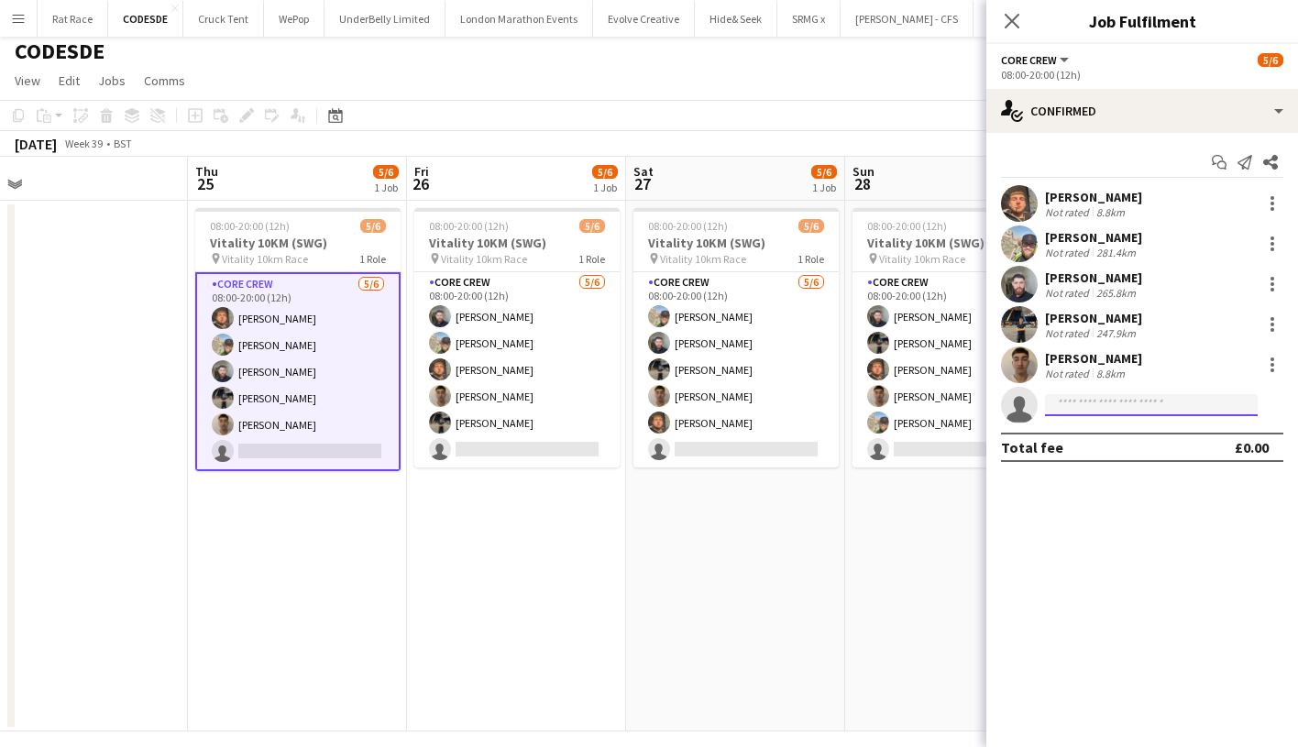
click at [1062, 408] on input at bounding box center [1151, 405] width 213 height 22
type input "****"
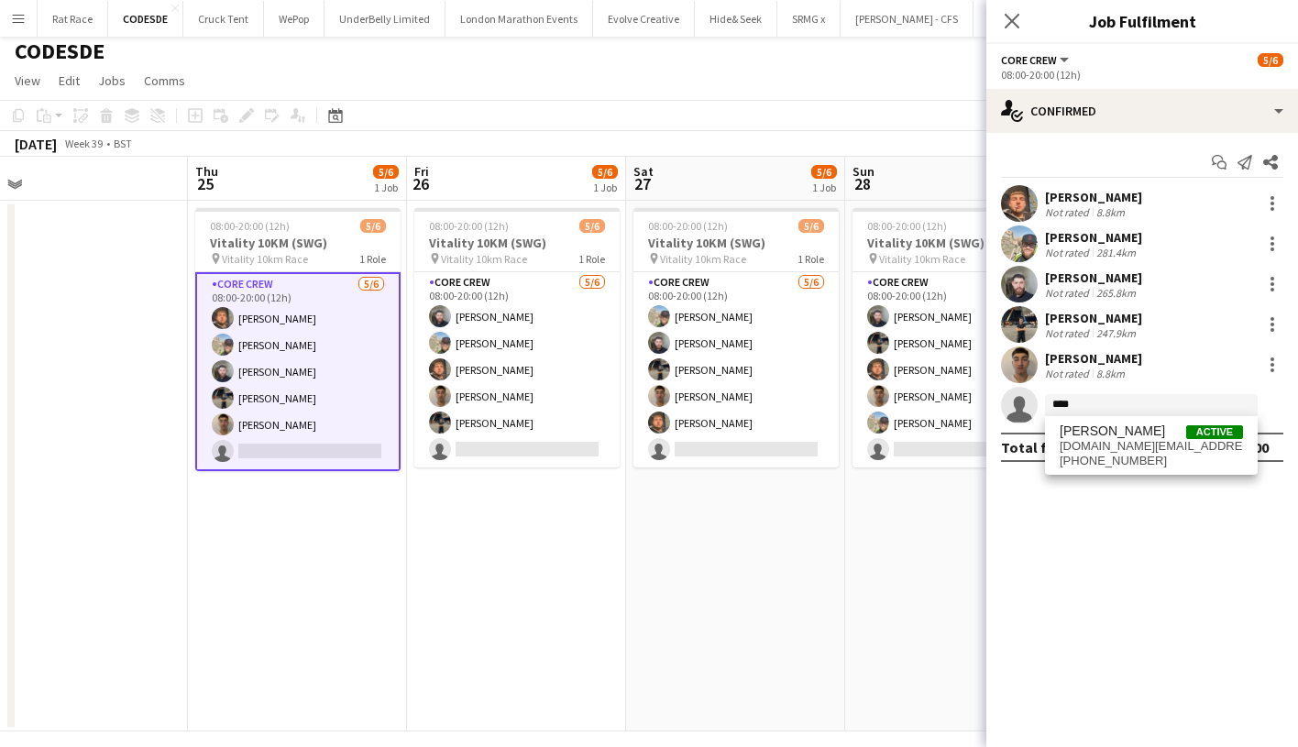
drag, startPoint x: 1091, startPoint y: 435, endPoint x: 1122, endPoint y: 454, distance: 36.2
click at [1122, 454] on span "[PHONE_NUMBER]" at bounding box center [1151, 461] width 183 height 15
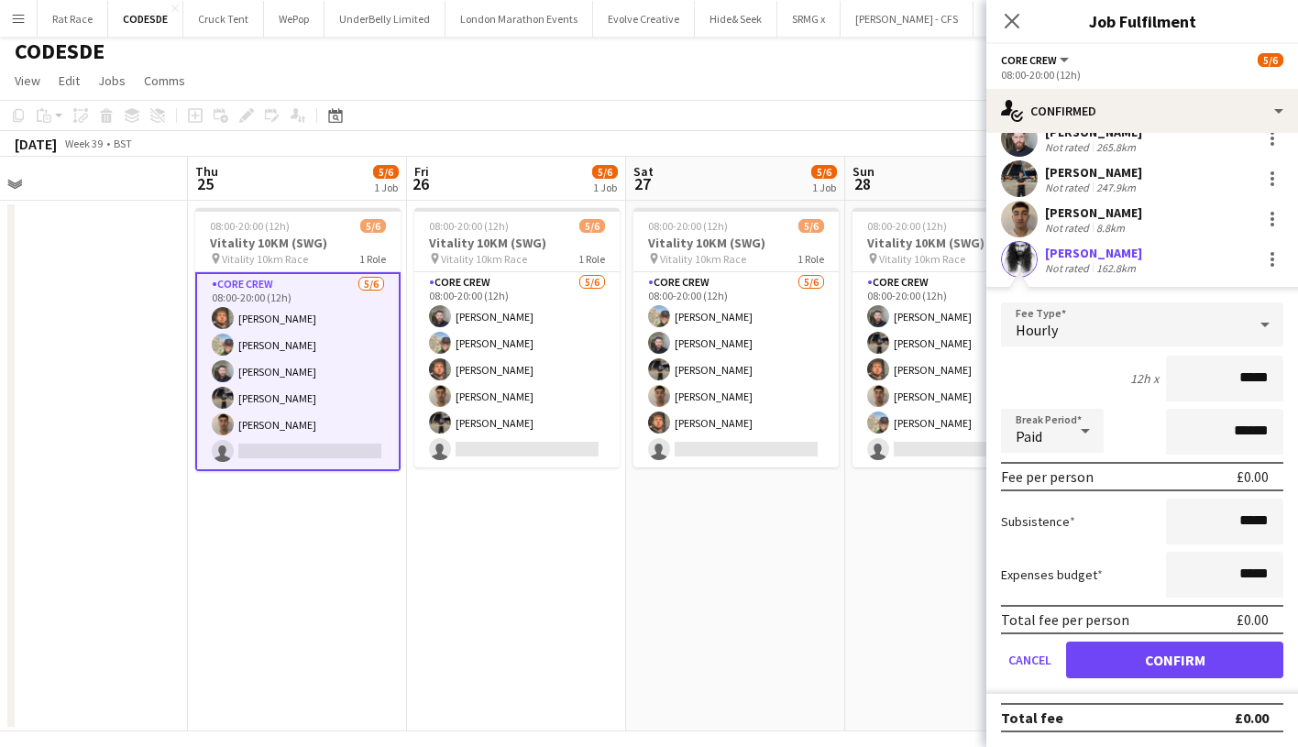
scroll to position [147, 0]
click at [1097, 658] on button "Confirm" at bounding box center [1174, 660] width 217 height 37
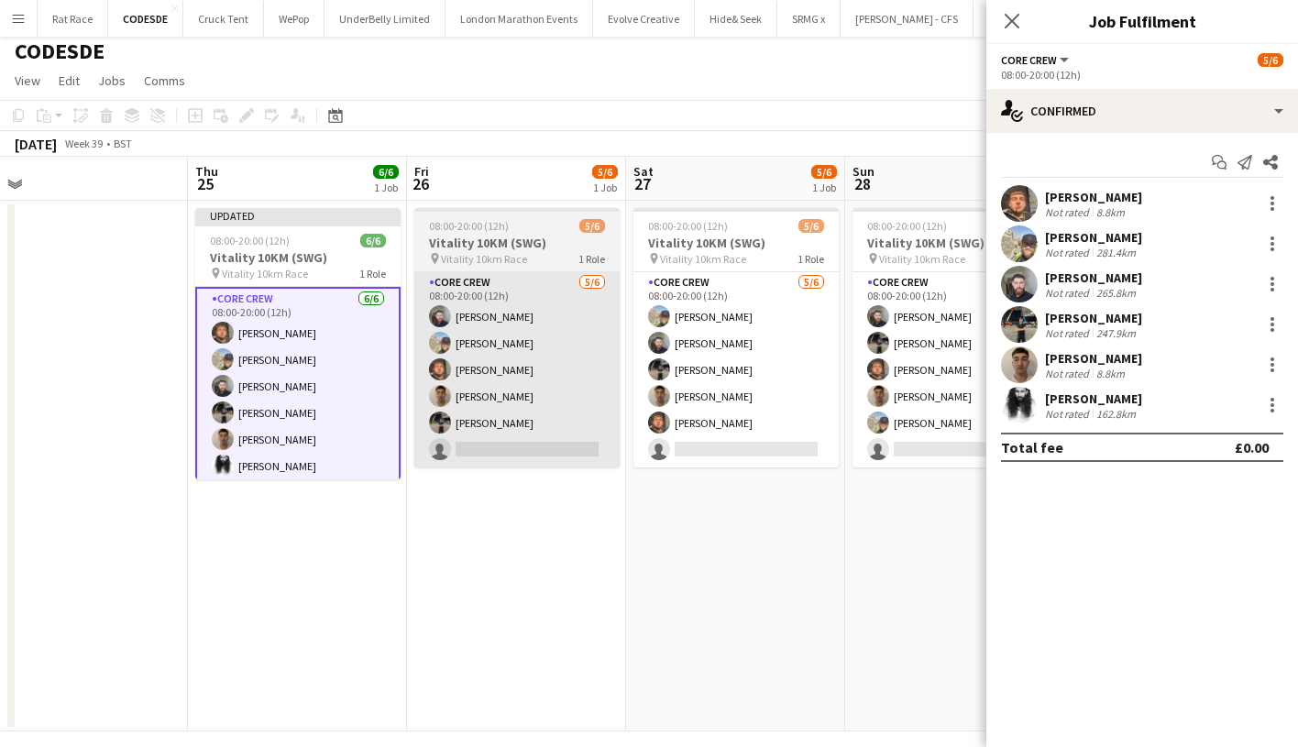
scroll to position [0, 0]
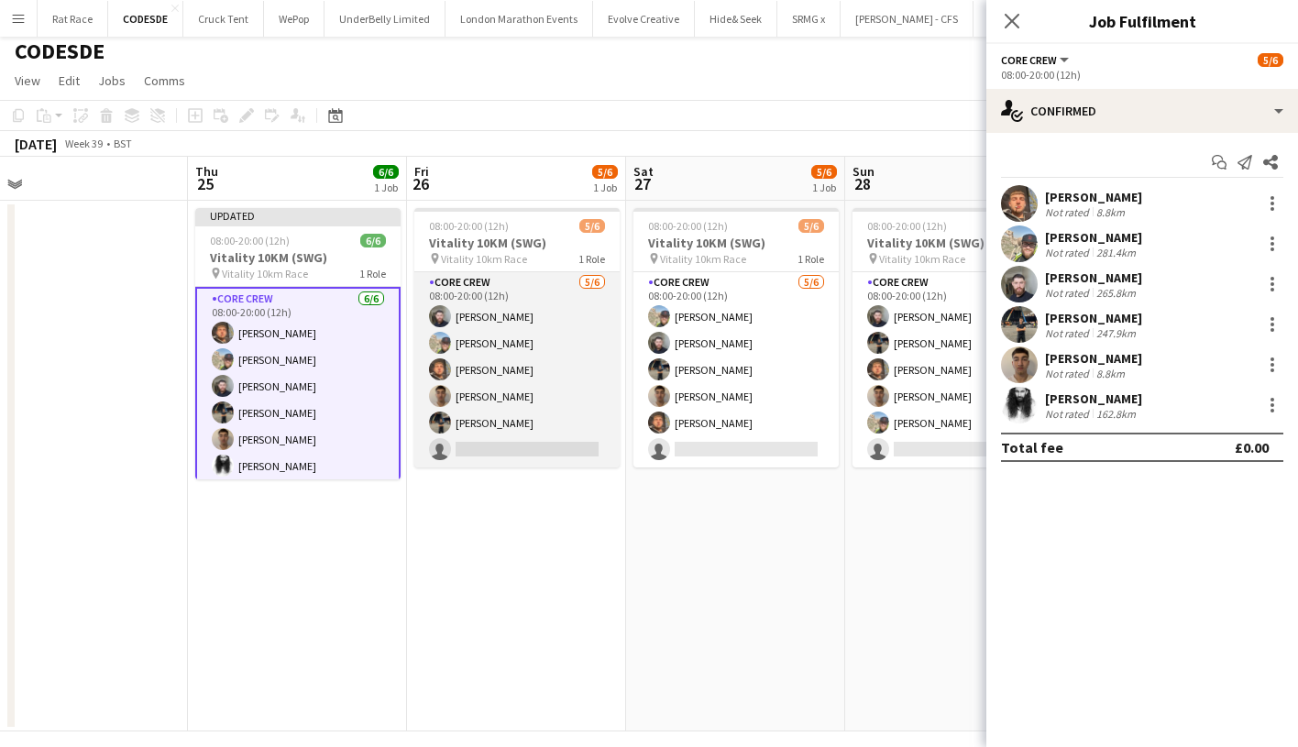
click at [501, 423] on app-card-role "Core Crew [DATE] 08:00-20:00 (12h) [PERSON_NAME] [PERSON_NAME] [PERSON_NAME] [P…" at bounding box center [516, 369] width 205 height 195
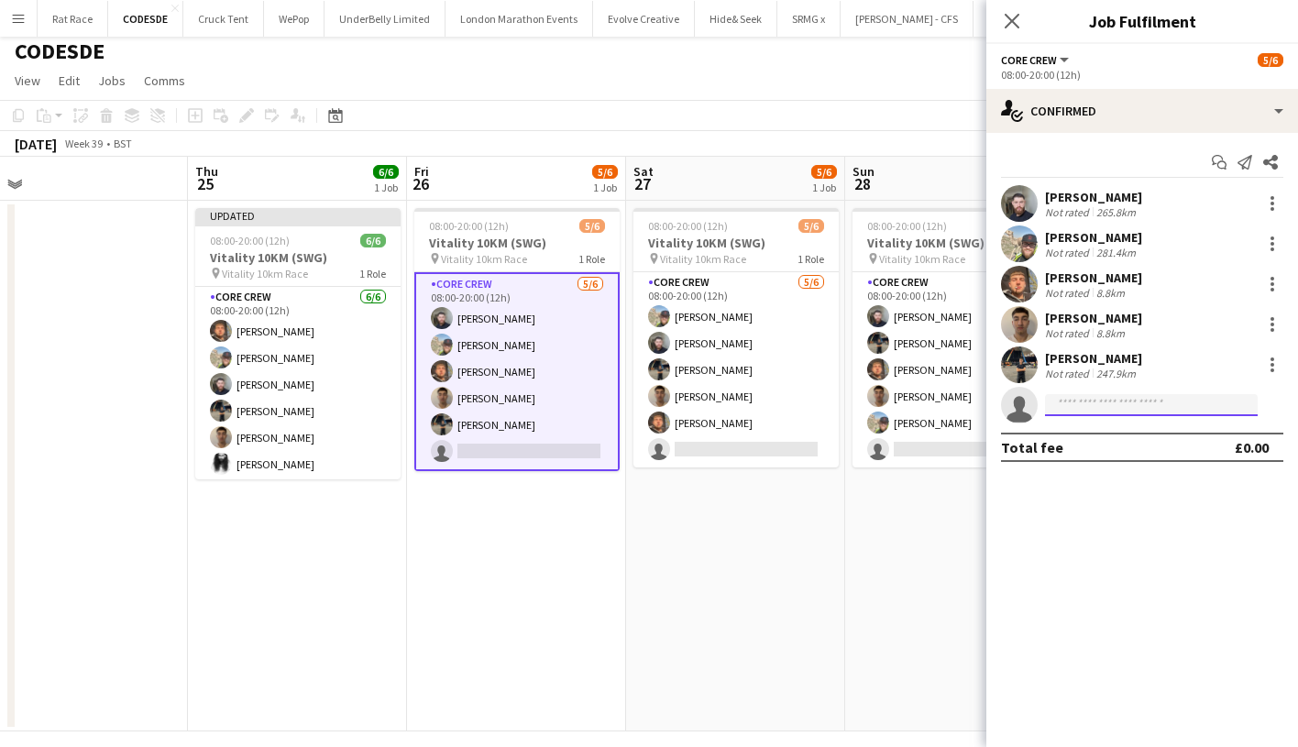
click at [1096, 405] on input at bounding box center [1151, 405] width 213 height 22
type input "****"
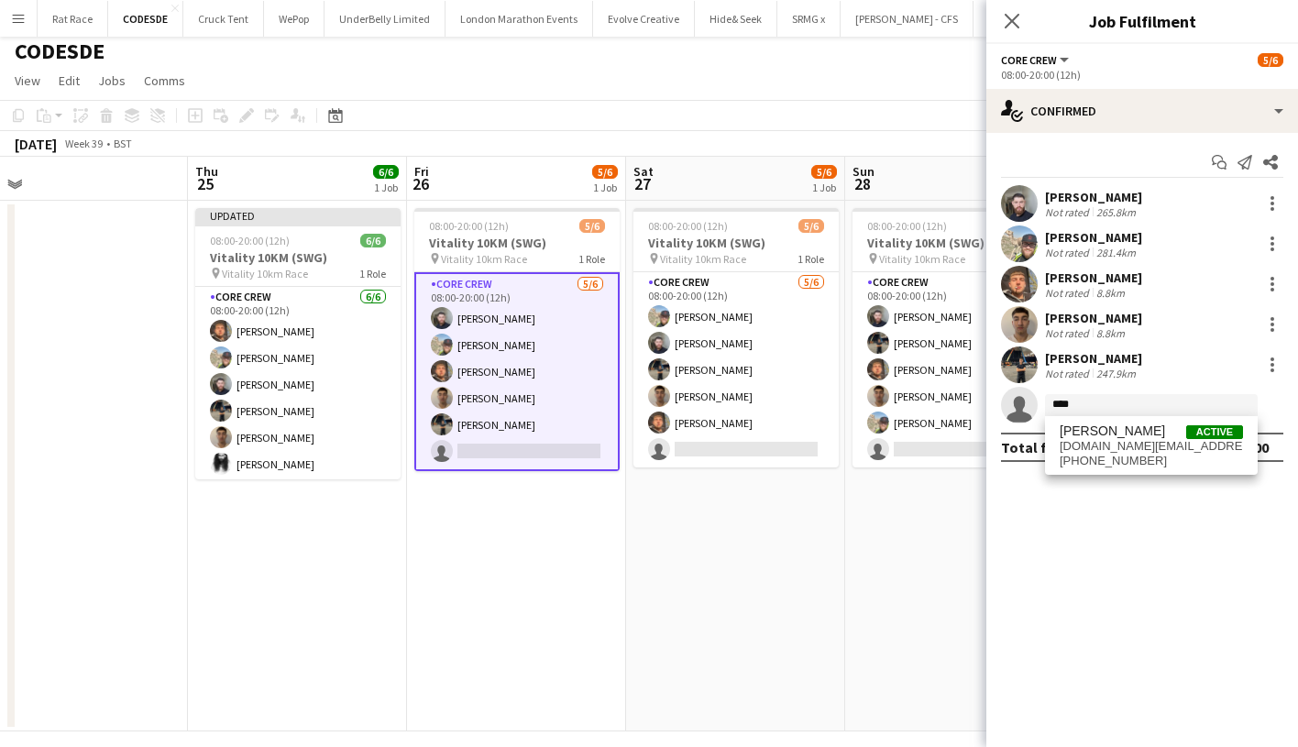
drag, startPoint x: 1103, startPoint y: 428, endPoint x: 1112, endPoint y: 446, distance: 19.7
click at [1111, 446] on span "[DOMAIN_NAME][EMAIL_ADDRESS][DOMAIN_NAME]" at bounding box center [1151, 446] width 183 height 15
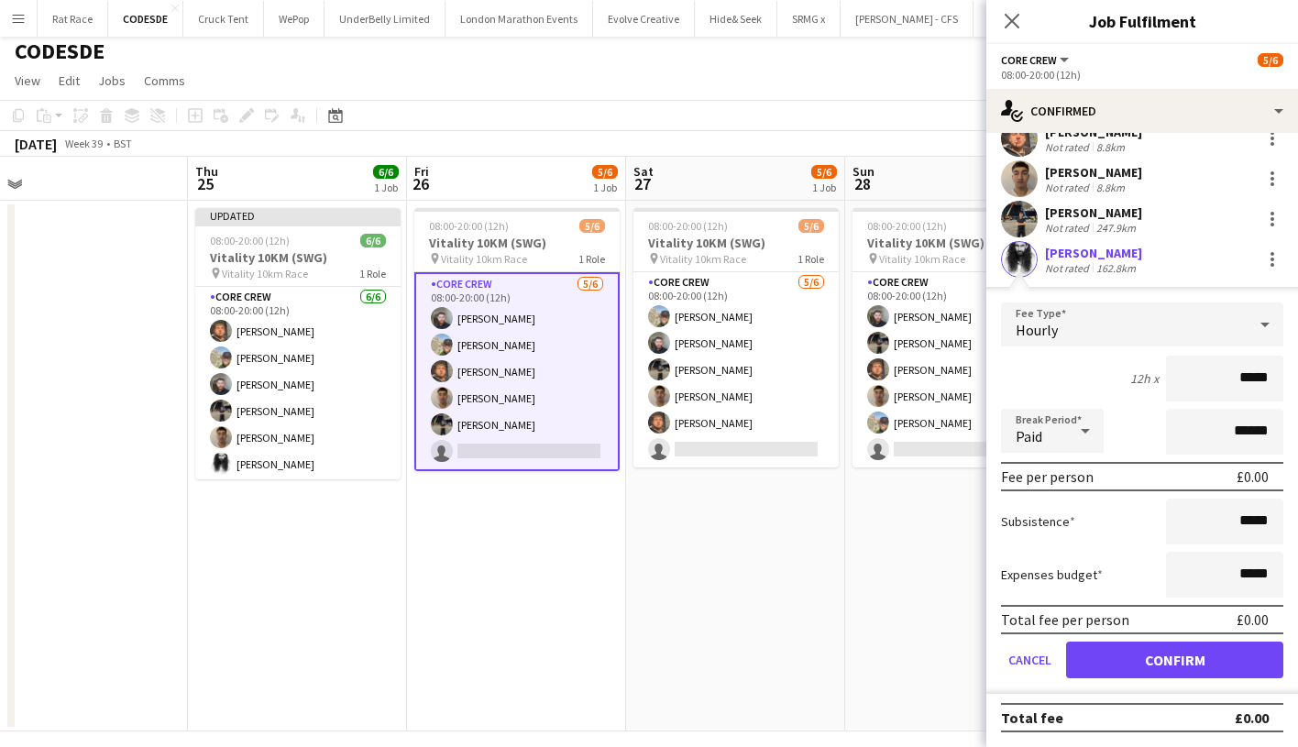
scroll to position [147, 0]
click at [1109, 657] on button "Confirm" at bounding box center [1174, 660] width 217 height 37
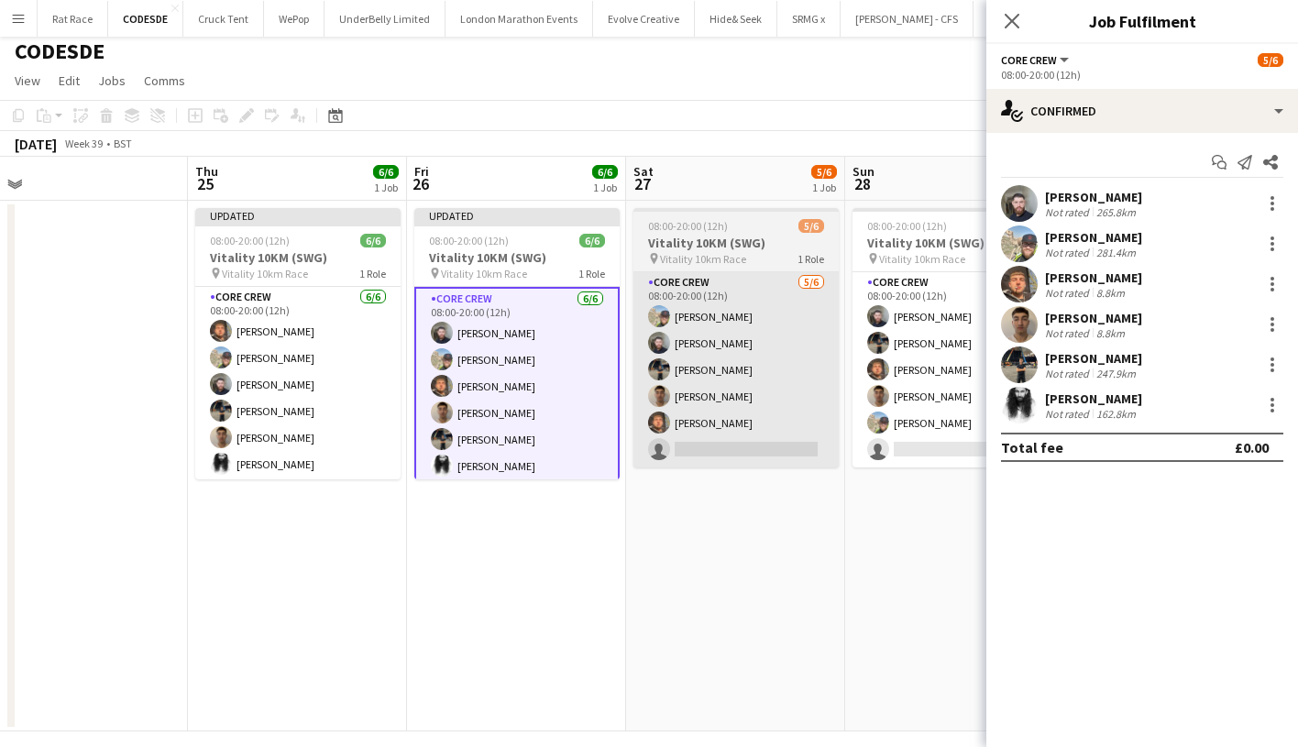
scroll to position [0, 0]
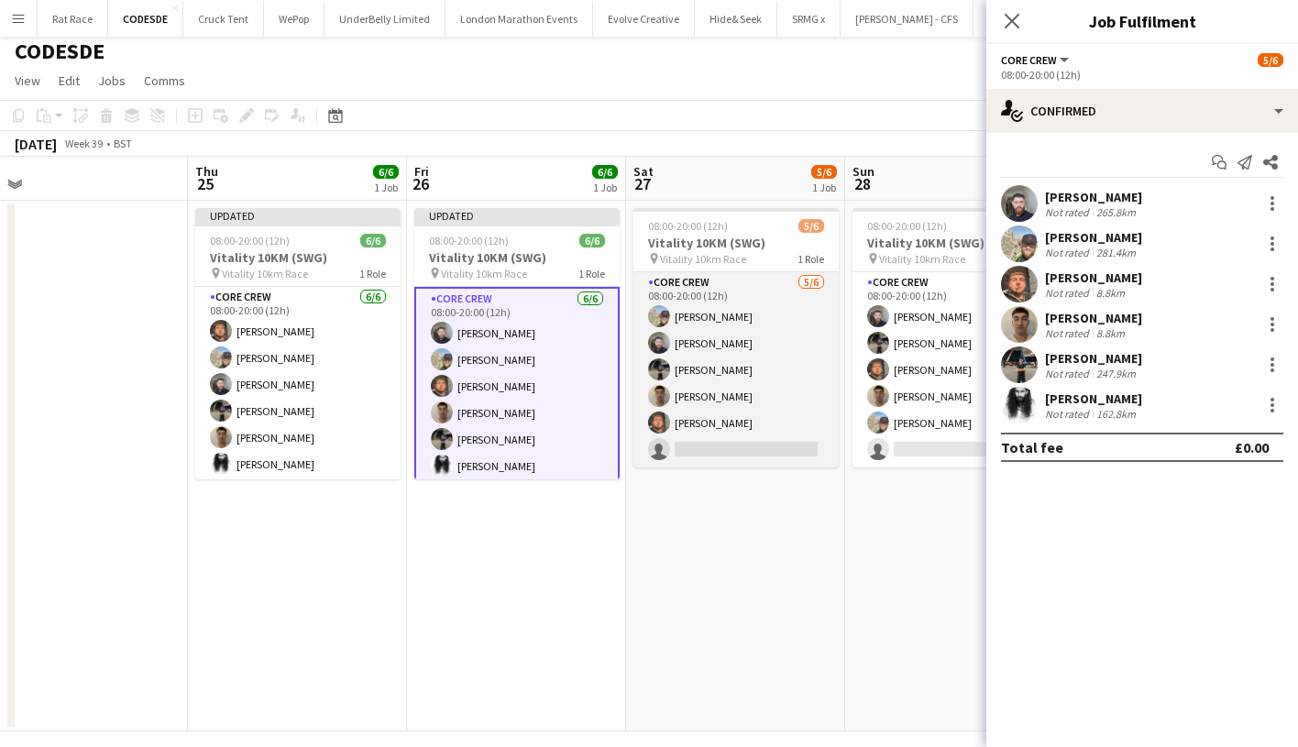
click at [734, 430] on app-card-role "Core Crew [DATE] 08:00-20:00 (12h) Dom [PERSON_NAME] [PERSON_NAME] [PERSON_NAME…" at bounding box center [735, 369] width 205 height 195
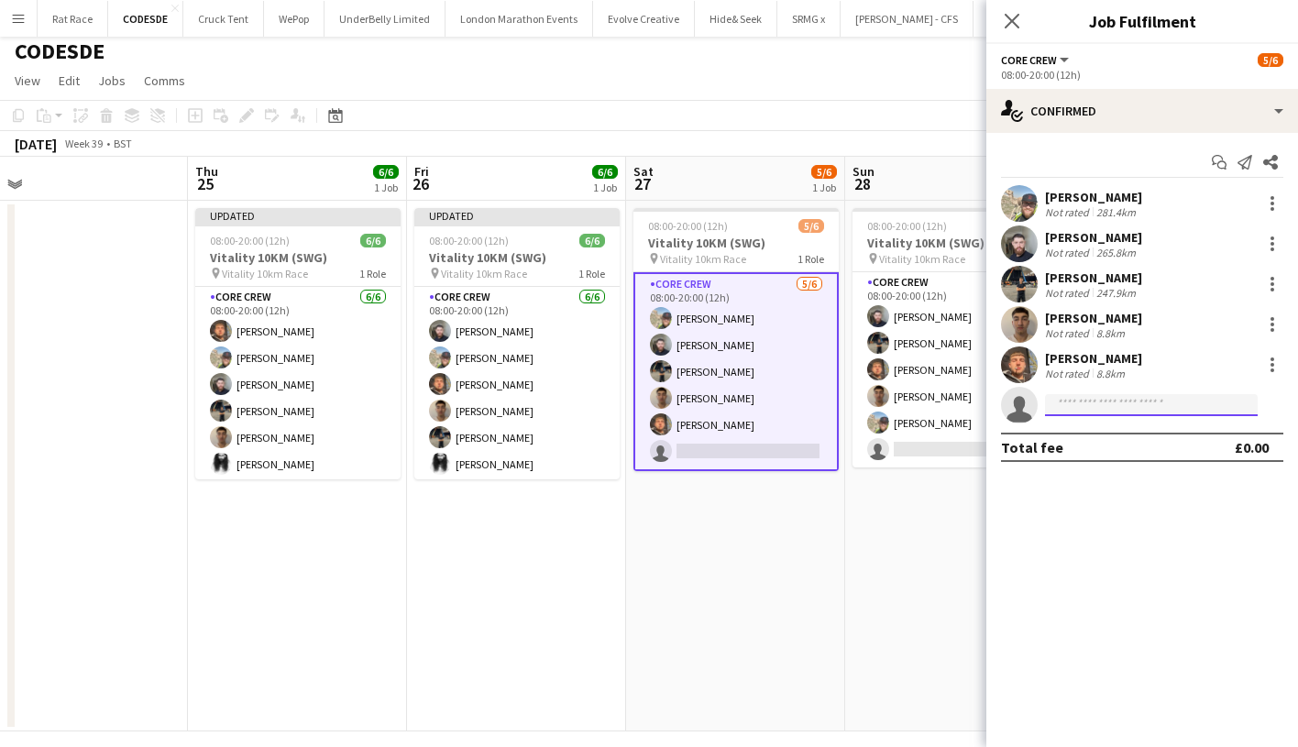
click at [1088, 412] on input at bounding box center [1151, 405] width 213 height 22
type input "****"
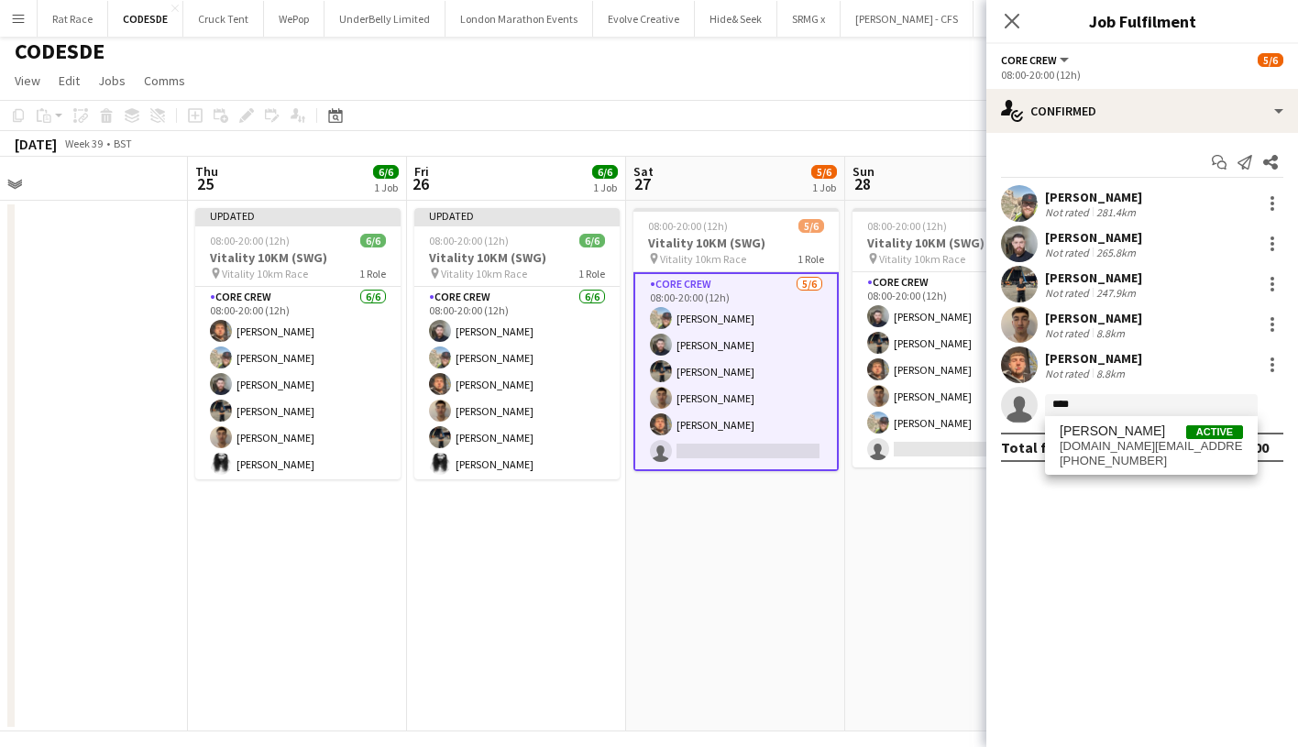
drag, startPoint x: 1104, startPoint y: 421, endPoint x: 1116, endPoint y: 428, distance: 14.0
click at [1116, 427] on span "[PERSON_NAME]" at bounding box center [1112, 432] width 105 height 16
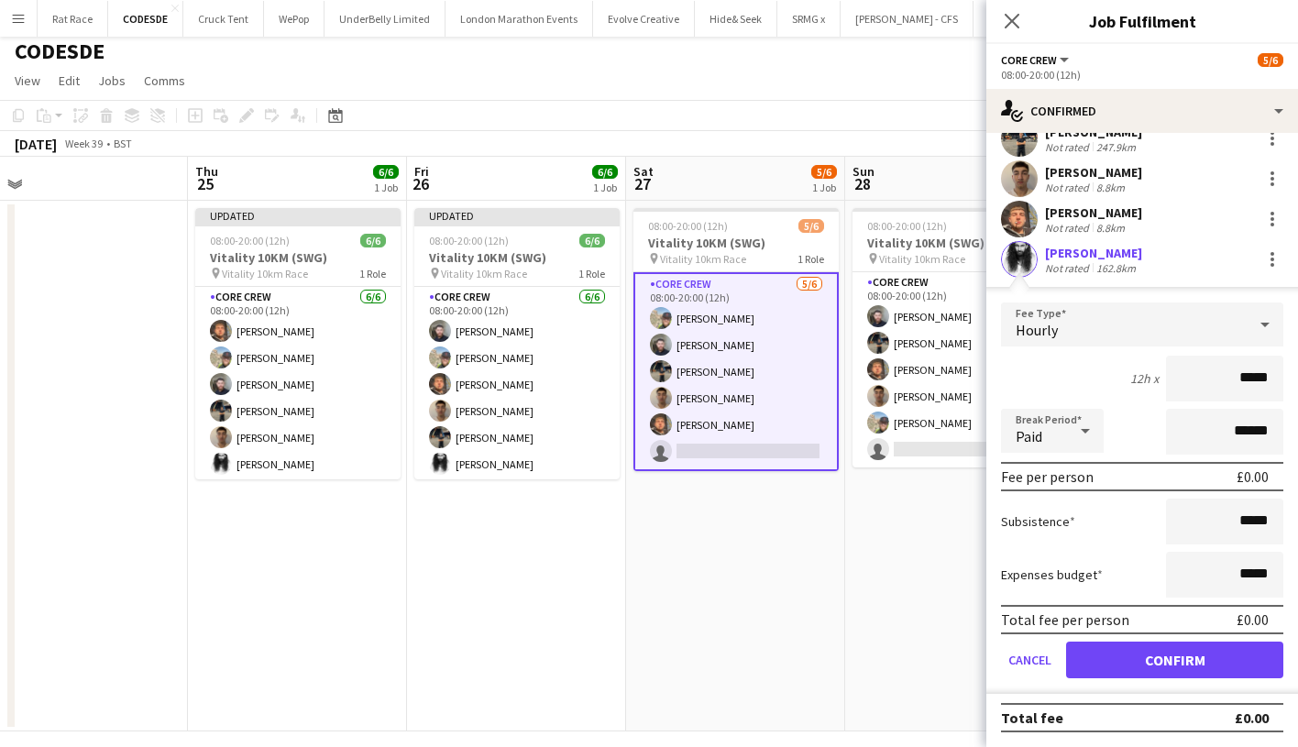
scroll to position [147, 0]
click at [1114, 659] on button "Confirm" at bounding box center [1174, 660] width 217 height 37
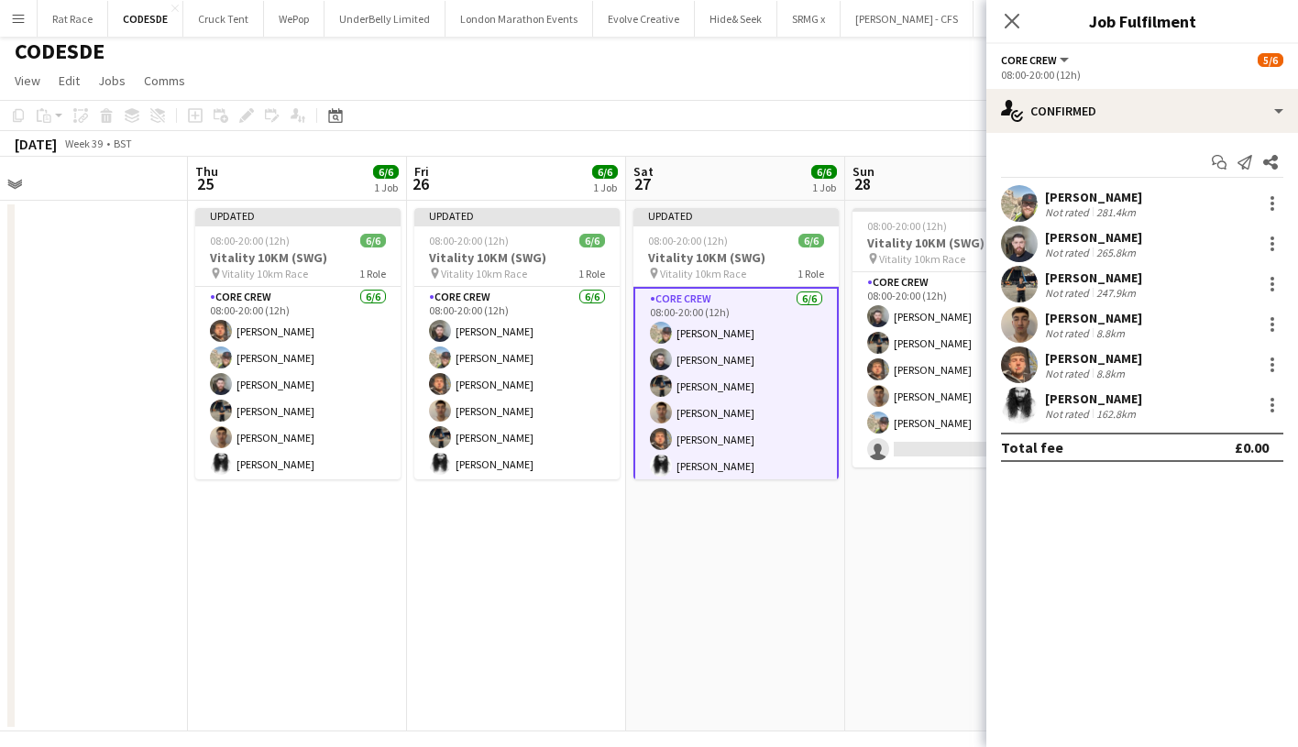
scroll to position [0, 0]
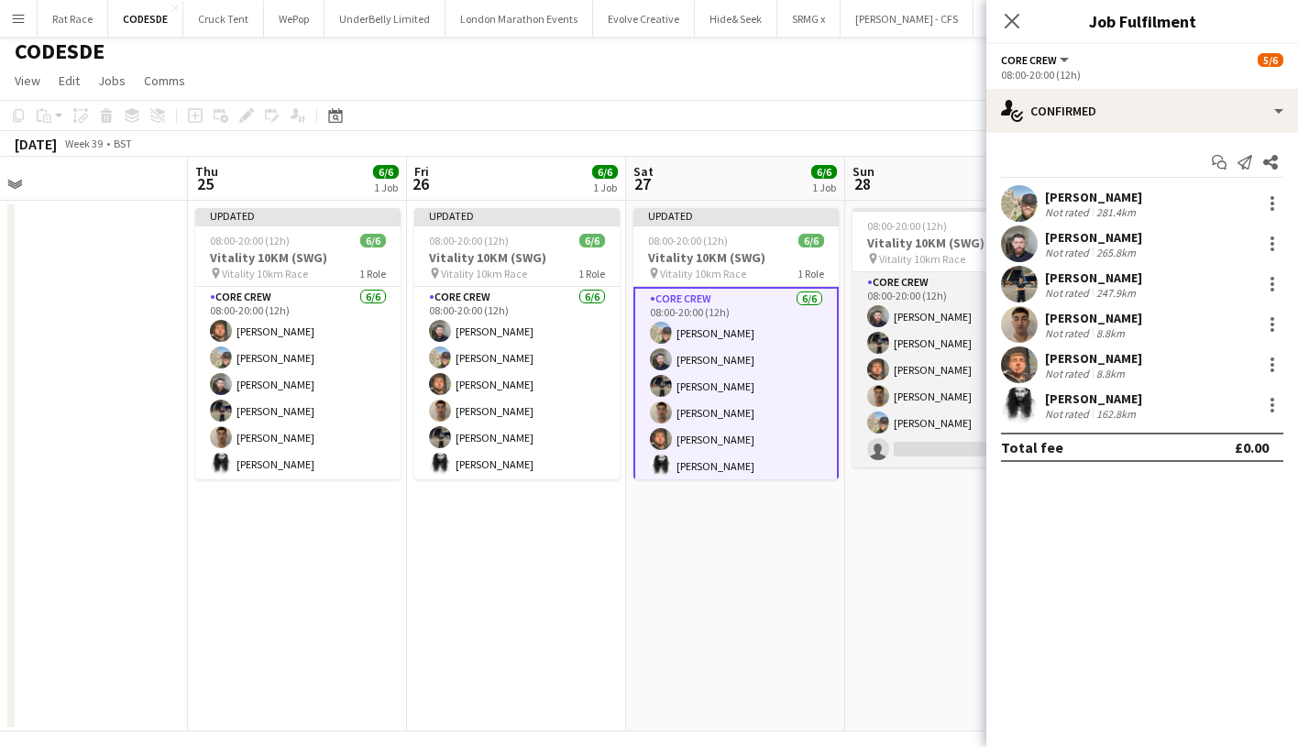
click at [910, 434] on app-card-role "Core Crew [DATE] 08:00-20:00 (12h) [PERSON_NAME] [PERSON_NAME] [PERSON_NAME] [P…" at bounding box center [955, 369] width 205 height 195
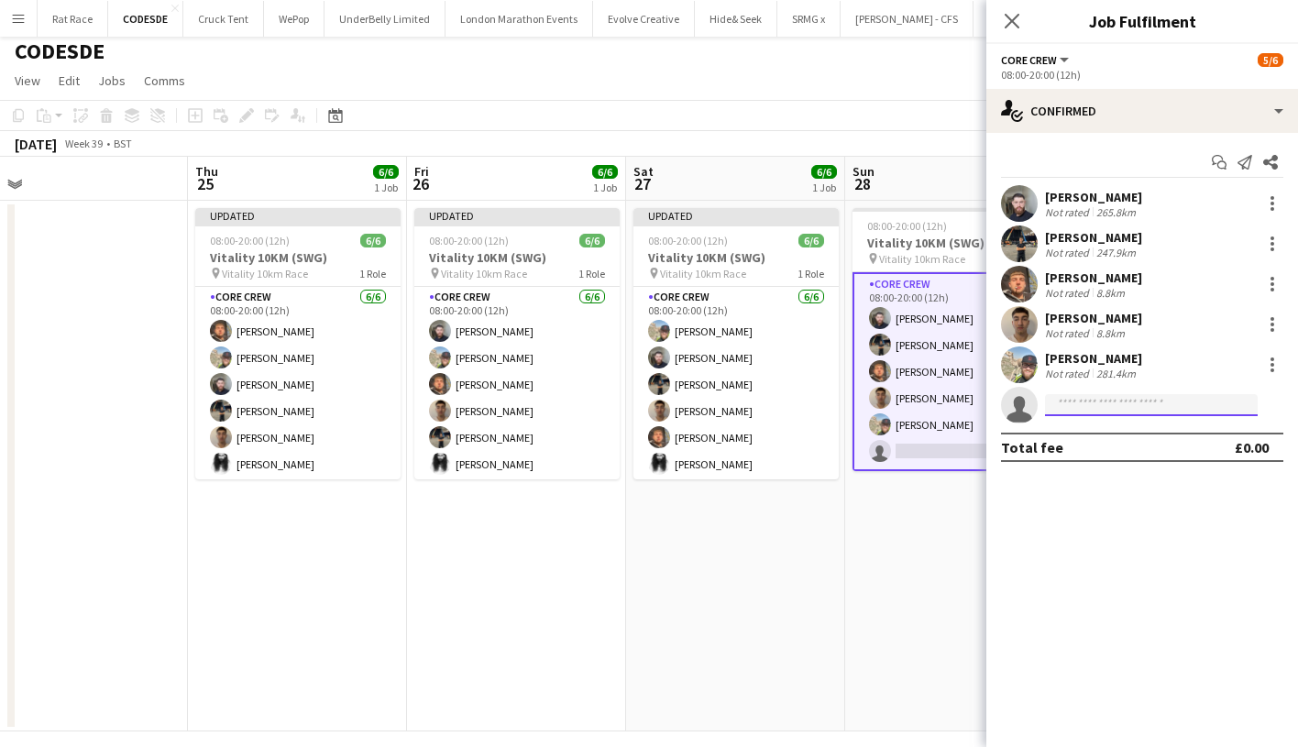
click at [1075, 412] on input at bounding box center [1151, 405] width 213 height 22
type input "****"
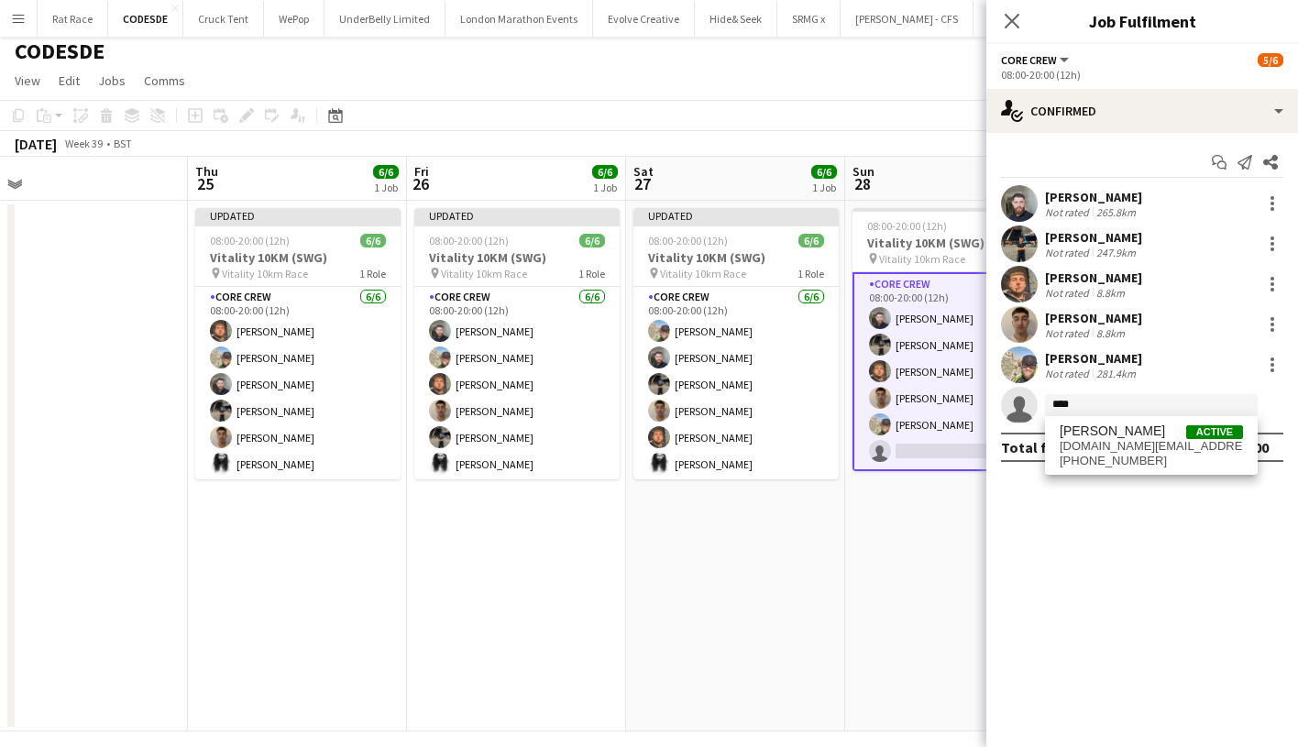
drag, startPoint x: 1102, startPoint y: 431, endPoint x: 1133, endPoint y: 451, distance: 37.1
click at [1133, 451] on span "[DOMAIN_NAME][EMAIL_ADDRESS][DOMAIN_NAME]" at bounding box center [1151, 446] width 183 height 15
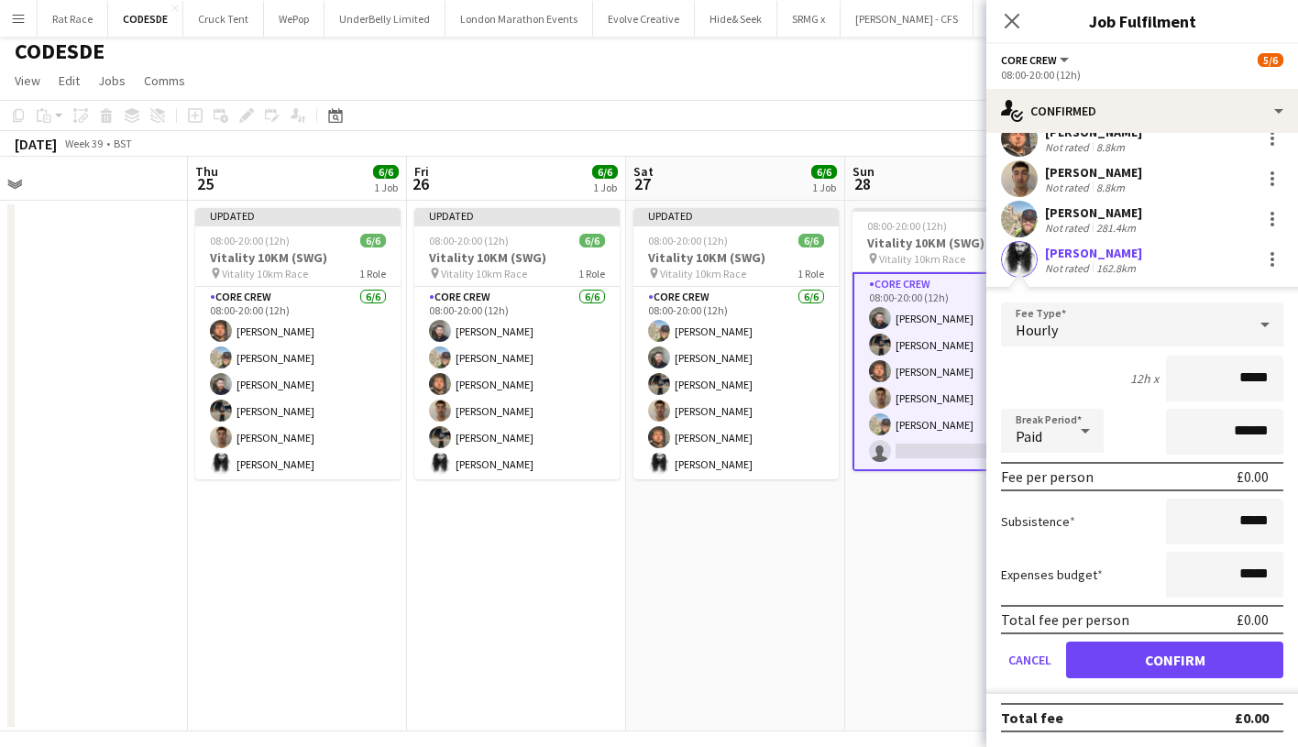
click at [1118, 635] on form "Fee Type Hourly 12h x ***** Break Period Paid ****** Fee per person £0.00 Subsi…" at bounding box center [1142, 498] width 312 height 391
click at [1118, 652] on button "Confirm" at bounding box center [1174, 660] width 217 height 37
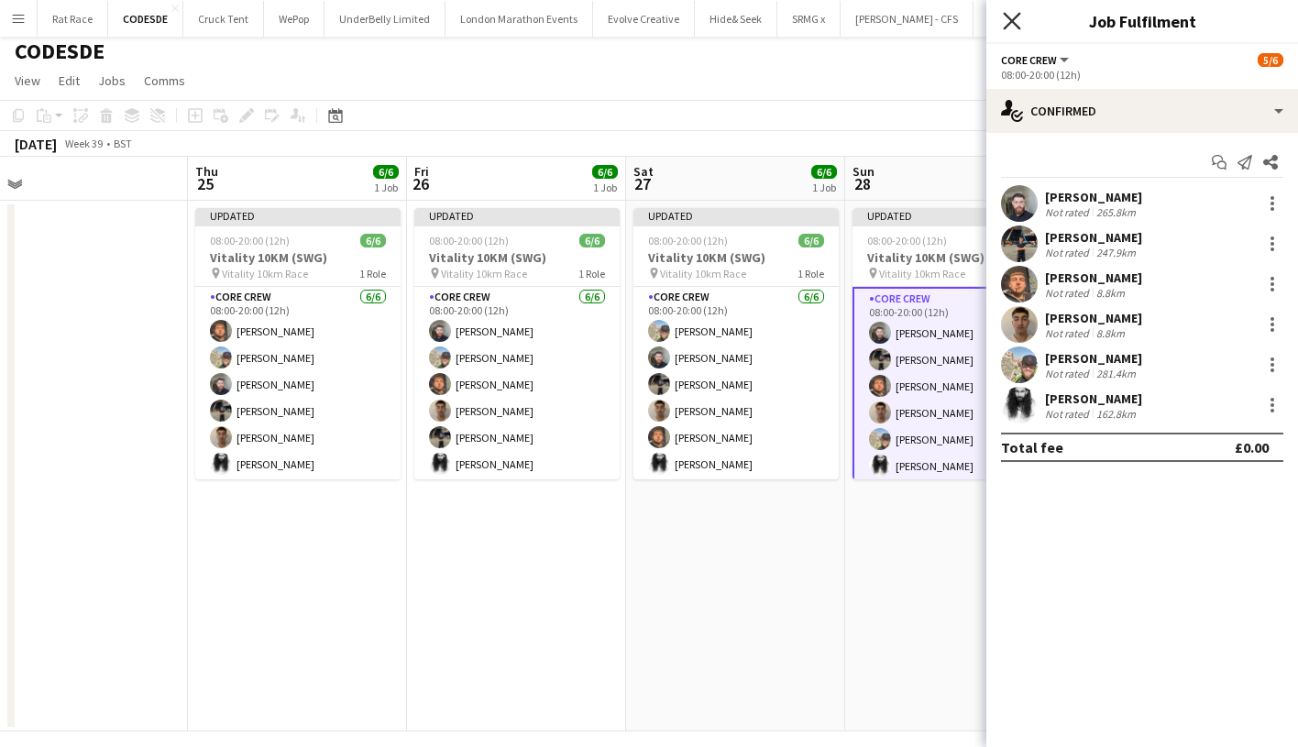
click at [1020, 22] on icon "Close pop-in" at bounding box center [1011, 20] width 17 height 17
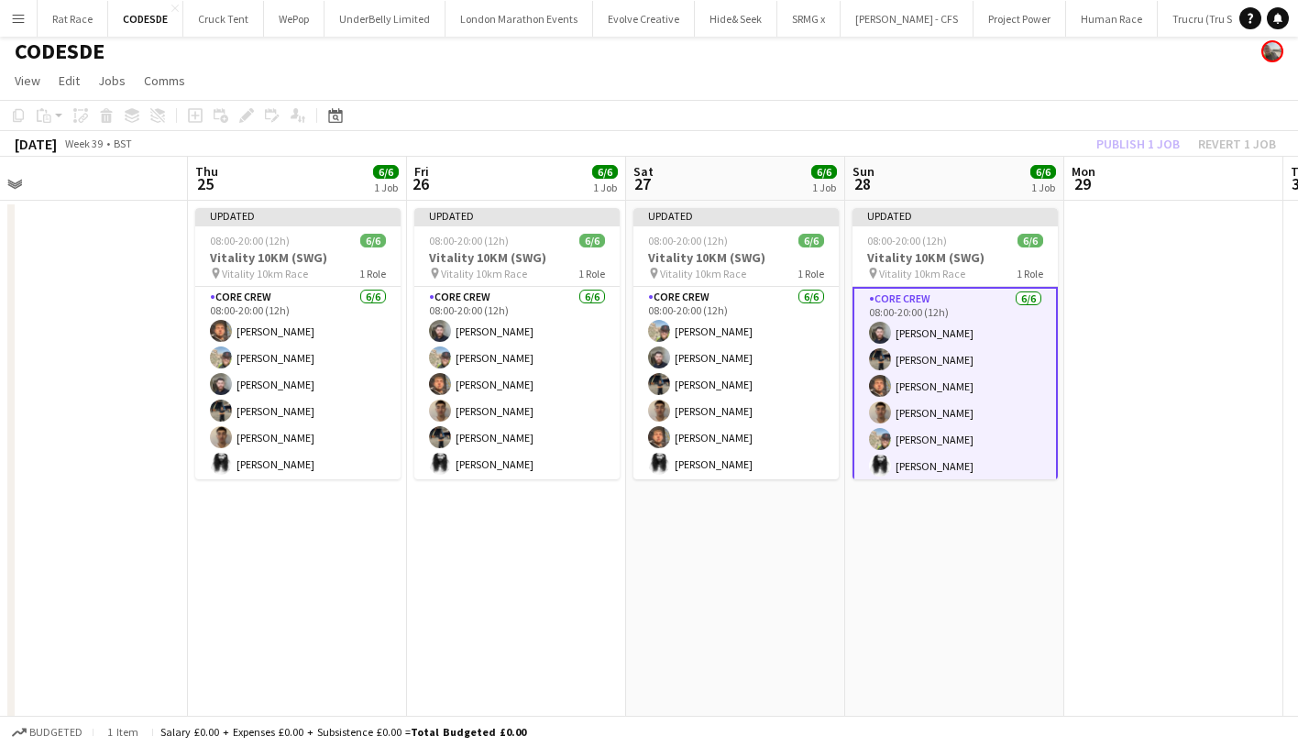
click at [1095, 113] on app-toolbar "Copy Paste Paste Command V Paste with crew Command Shift V Paste linked Job [GE…" at bounding box center [649, 115] width 1298 height 31
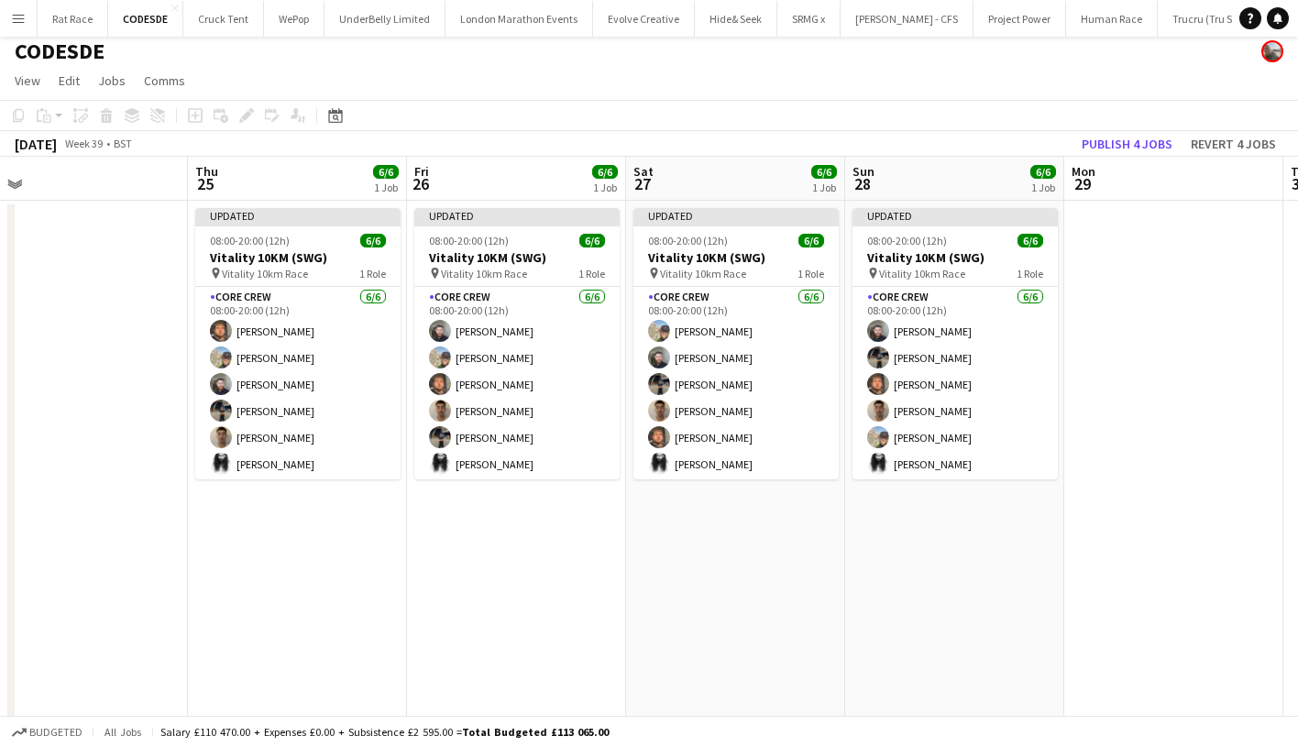
click at [1103, 160] on app-board-header-date "Mon 29" at bounding box center [1173, 179] width 219 height 44
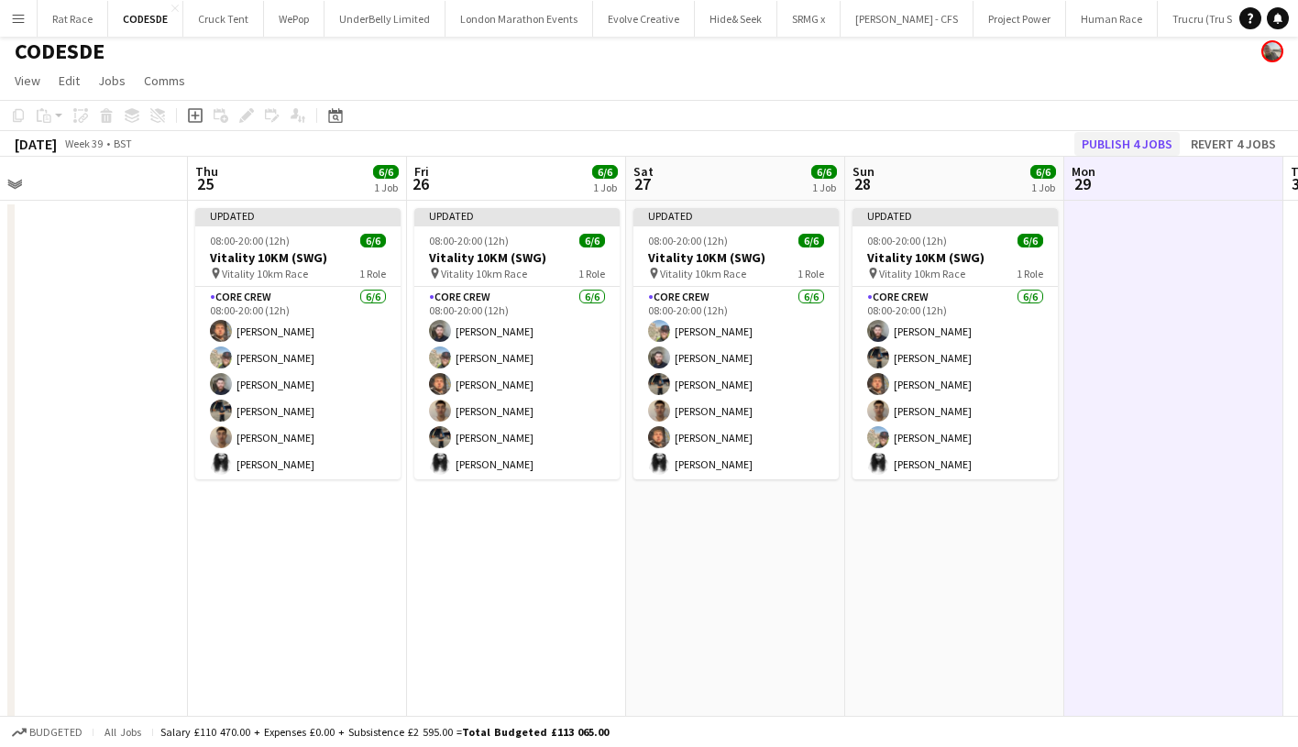
click at [1105, 138] on button "Publish 4 jobs" at bounding box center [1126, 144] width 105 height 24
